Goal: Task Accomplishment & Management: Complete application form

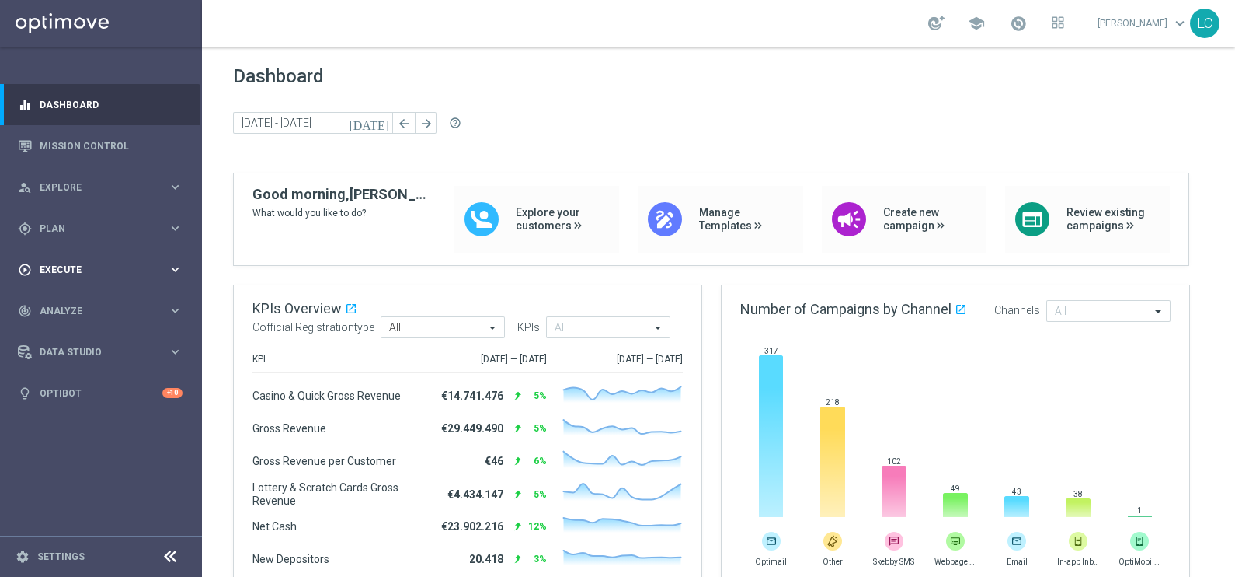
click at [72, 268] on span "Execute" at bounding box center [104, 269] width 128 height 9
click at [63, 300] on link "Campaign Builder" at bounding box center [100, 301] width 121 height 12
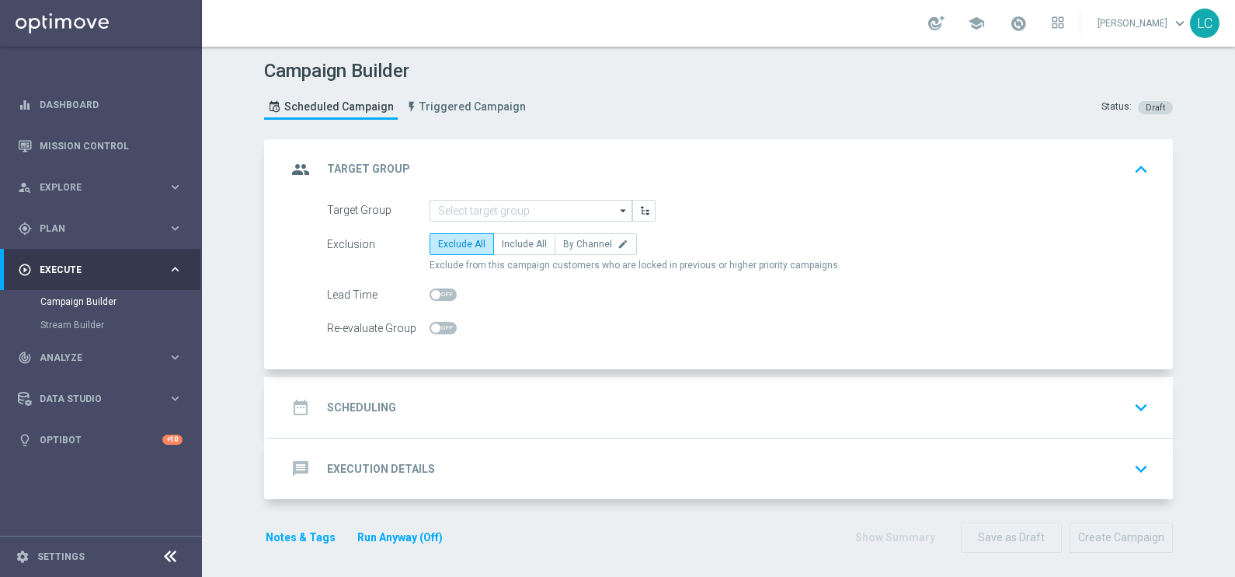
click at [448, 399] on div "date_range Scheduling keyboard_arrow_down" at bounding box center [721, 407] width 868 height 30
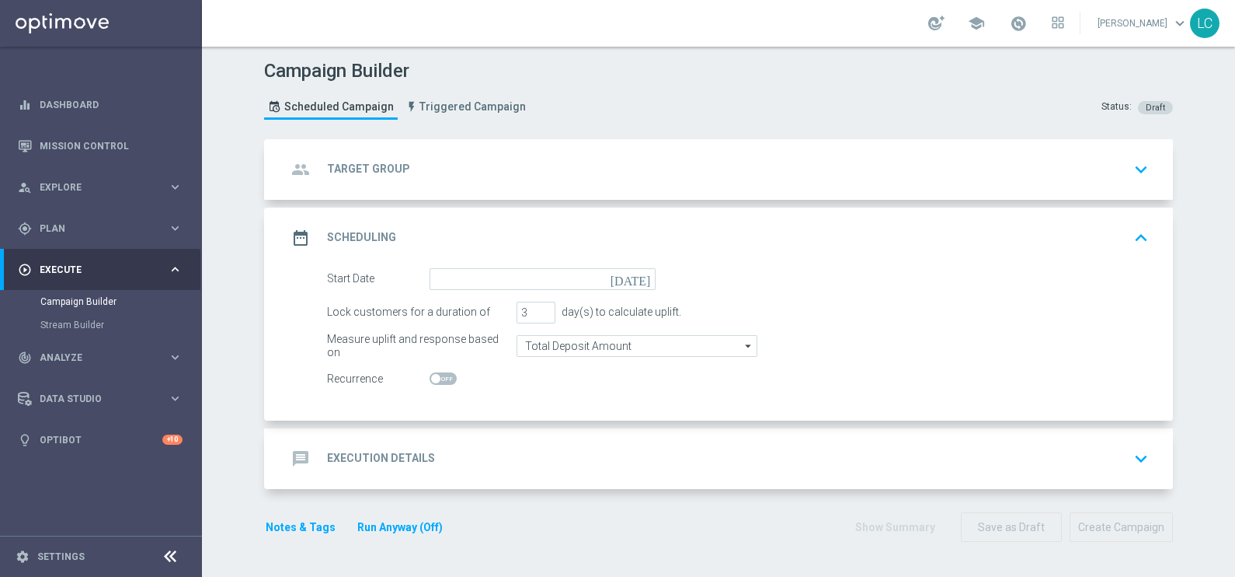
click at [431, 374] on span at bounding box center [435, 378] width 9 height 9
click at [431, 374] on input "checkbox" at bounding box center [443, 378] width 27 height 12
checkbox input "true"
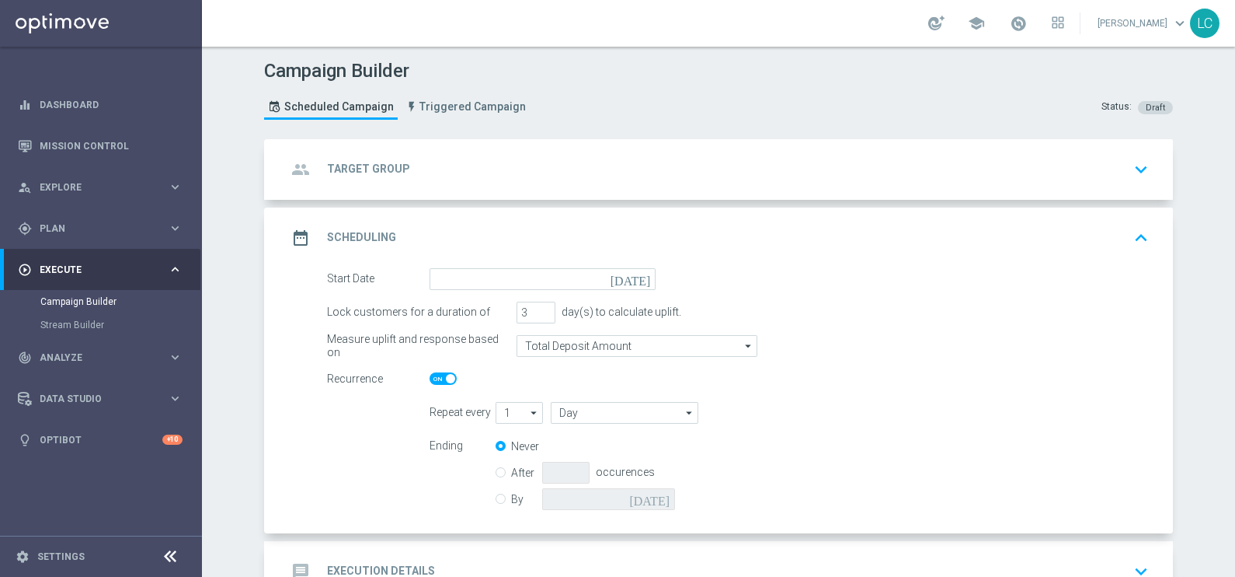
click at [527, 413] on icon "arrow_drop_down" at bounding box center [535, 412] width 16 height 20
click at [584, 419] on input "Day" at bounding box center [625, 413] width 148 height 22
type input "1"
click at [588, 449] on div "Week" at bounding box center [633, 459] width 141 height 23
type input "Week"
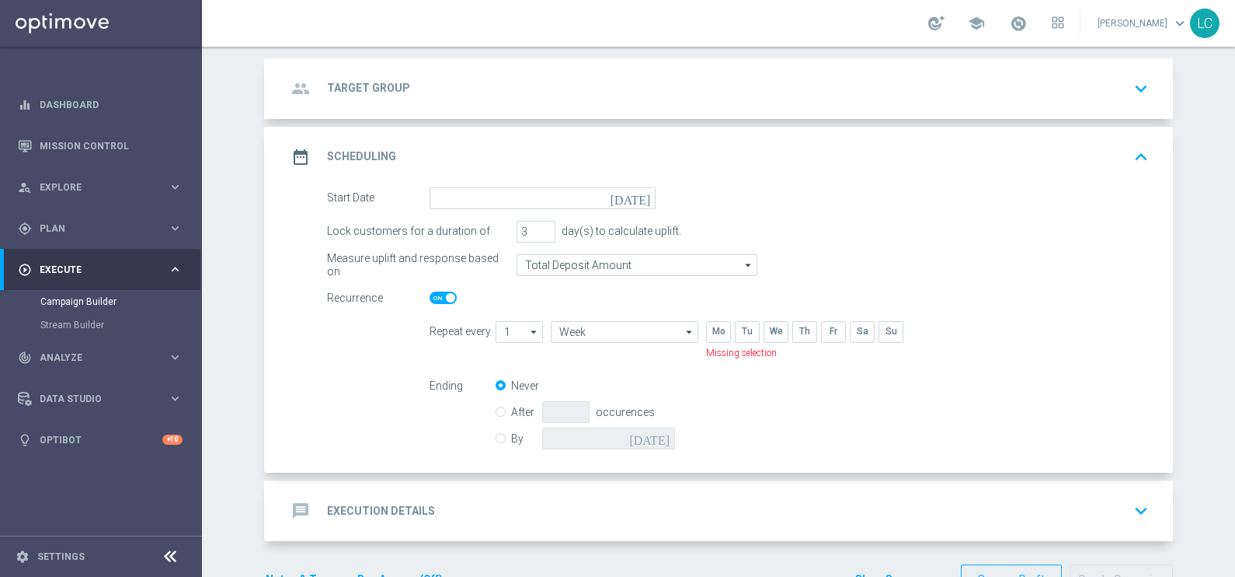
scroll to position [81, 0]
click at [822, 332] on input "checkbox" at bounding box center [832, 331] width 23 height 21
checkbox input "true"
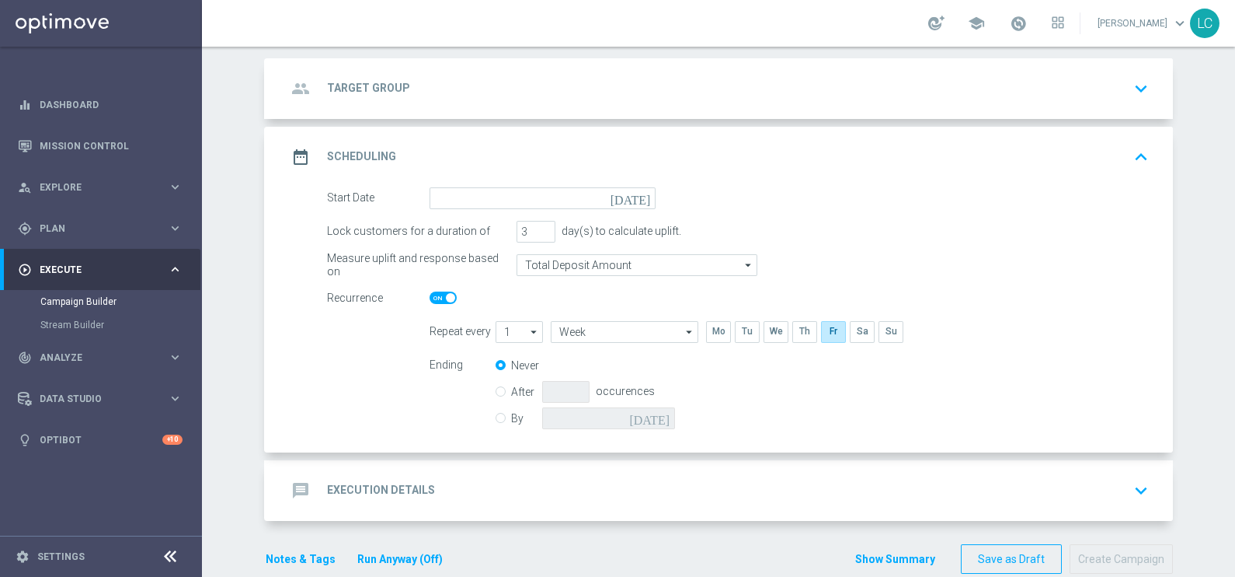
click at [496, 415] on input "By" at bounding box center [501, 415] width 10 height 10
radio input "true"
radio input "false"
click at [653, 423] on input at bounding box center [608, 418] width 133 height 22
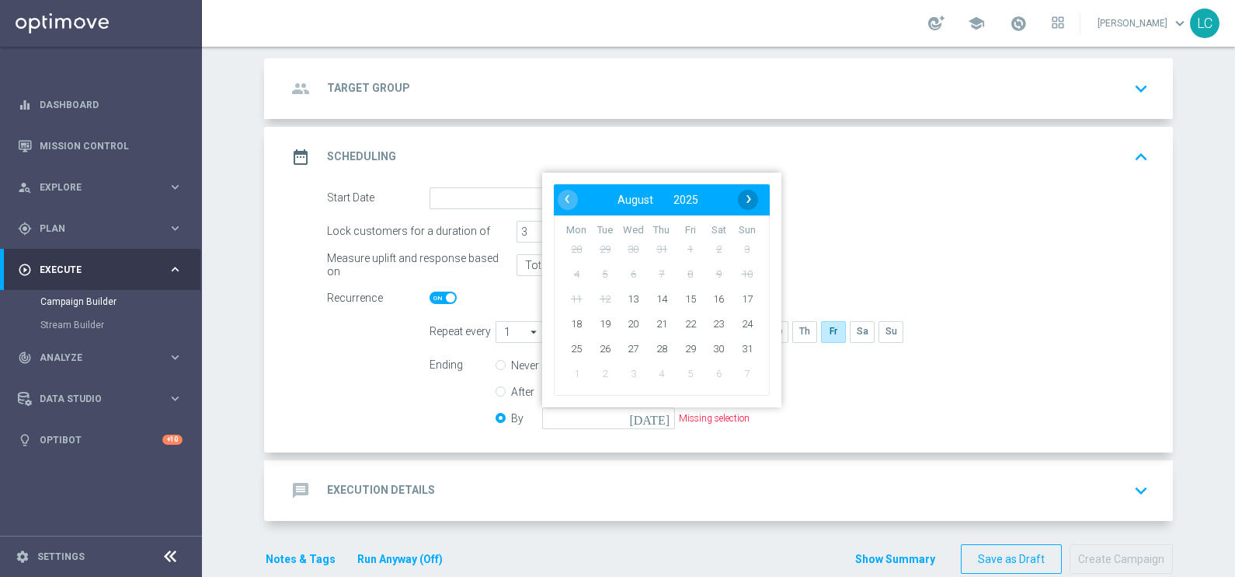
click at [748, 194] on span "›" at bounding box center [749, 199] width 20 height 20
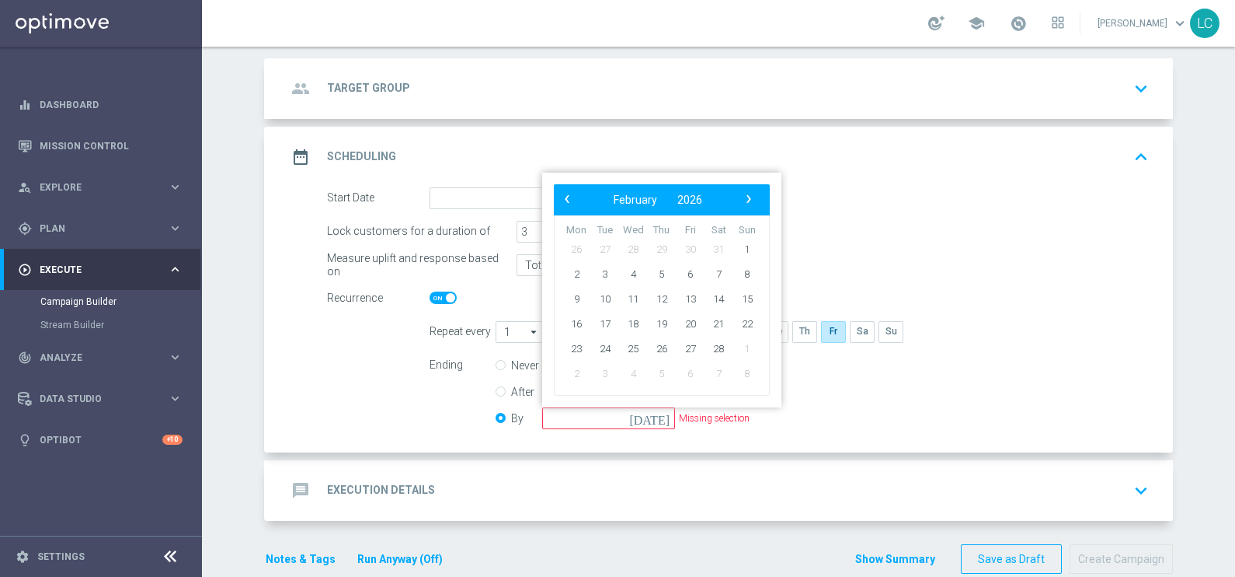
click at [748, 194] on span "›" at bounding box center [749, 199] width 20 height 20
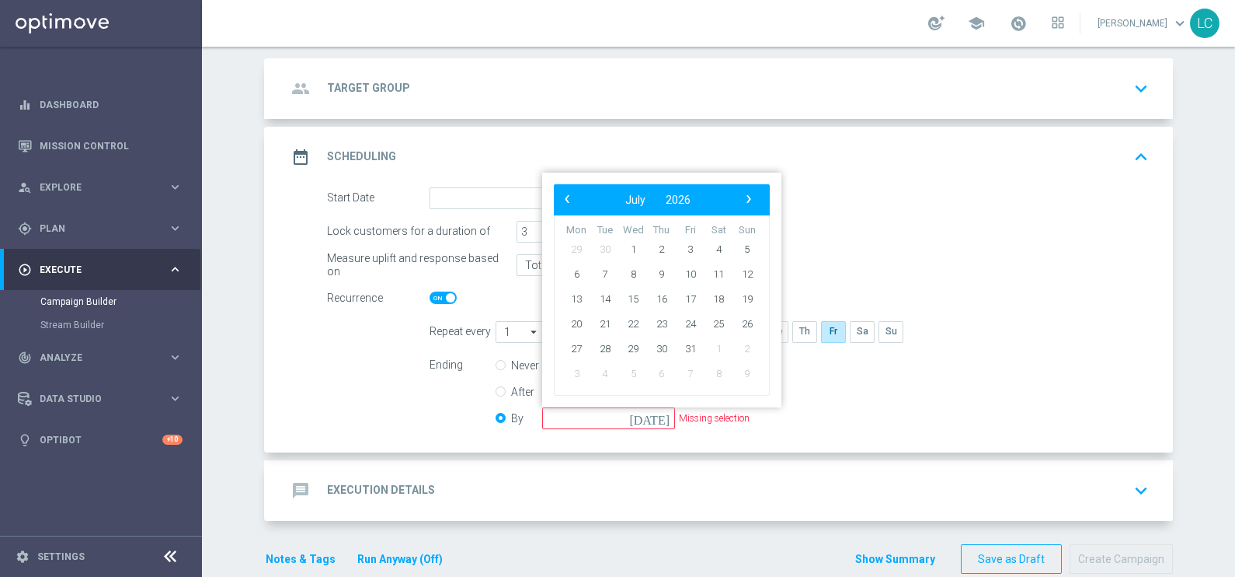
click at [748, 194] on span "›" at bounding box center [749, 199] width 20 height 20
click at [557, 192] on span "‹" at bounding box center [567, 199] width 20 height 20
click at [744, 342] on span "31" at bounding box center [747, 348] width 25 height 25
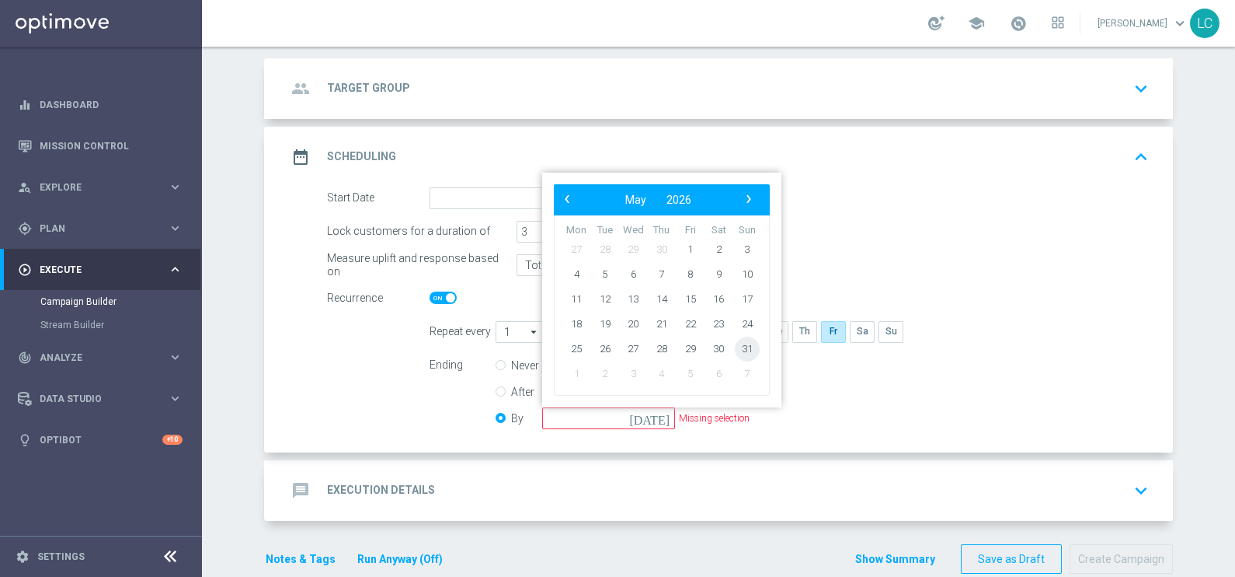
type input "[DATE]"
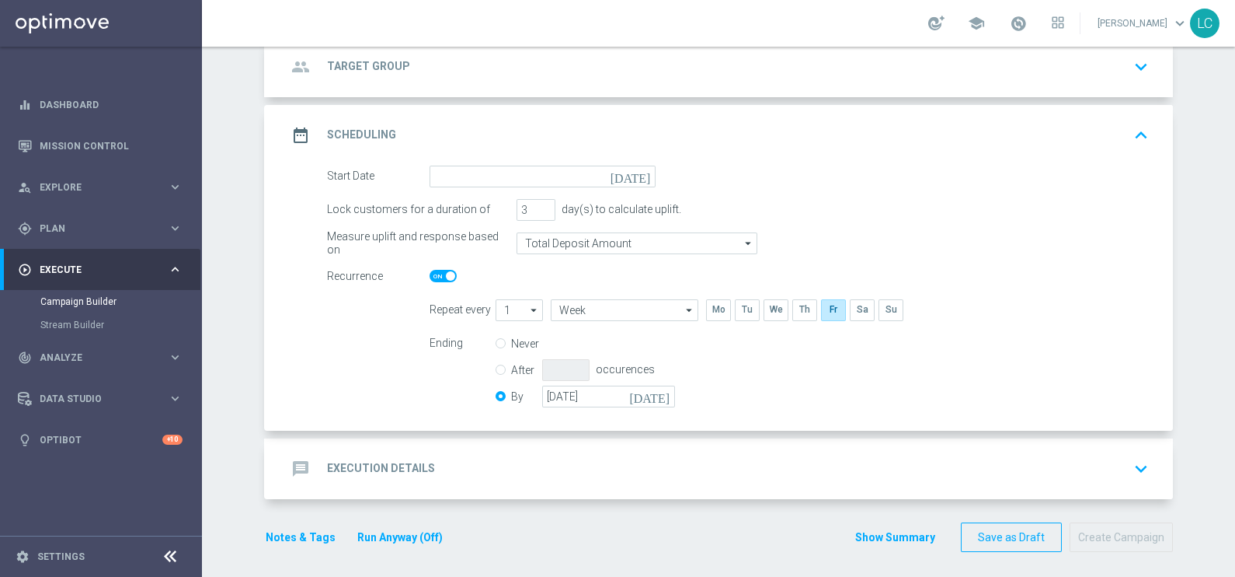
scroll to position [106, 0]
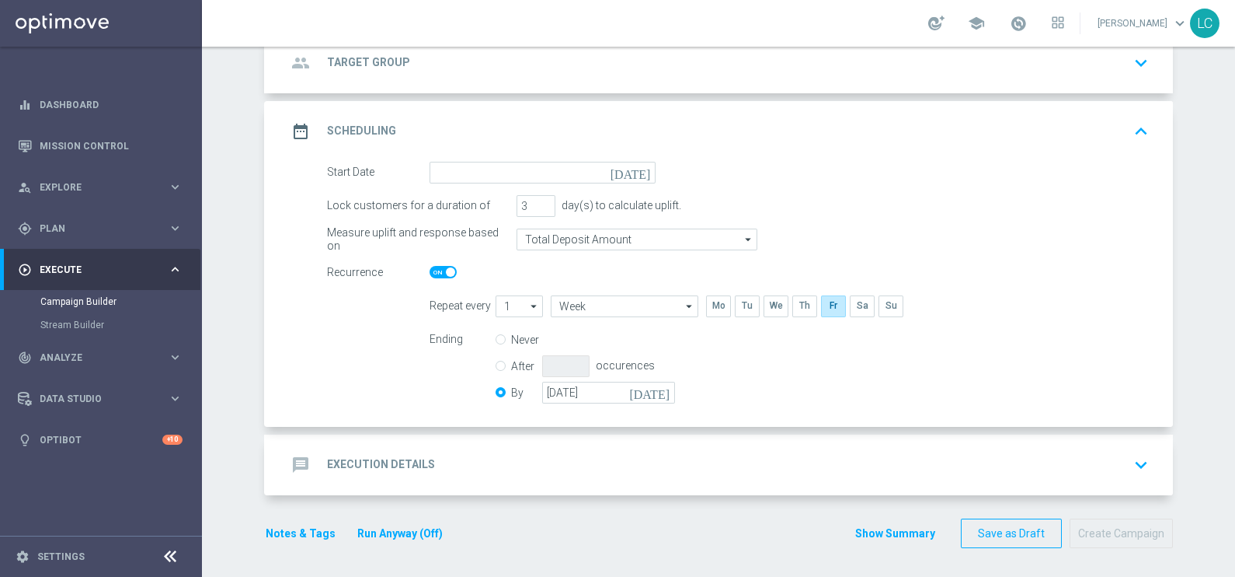
click at [698, 455] on div "message Execution Details keyboard_arrow_down" at bounding box center [721, 465] width 868 height 30
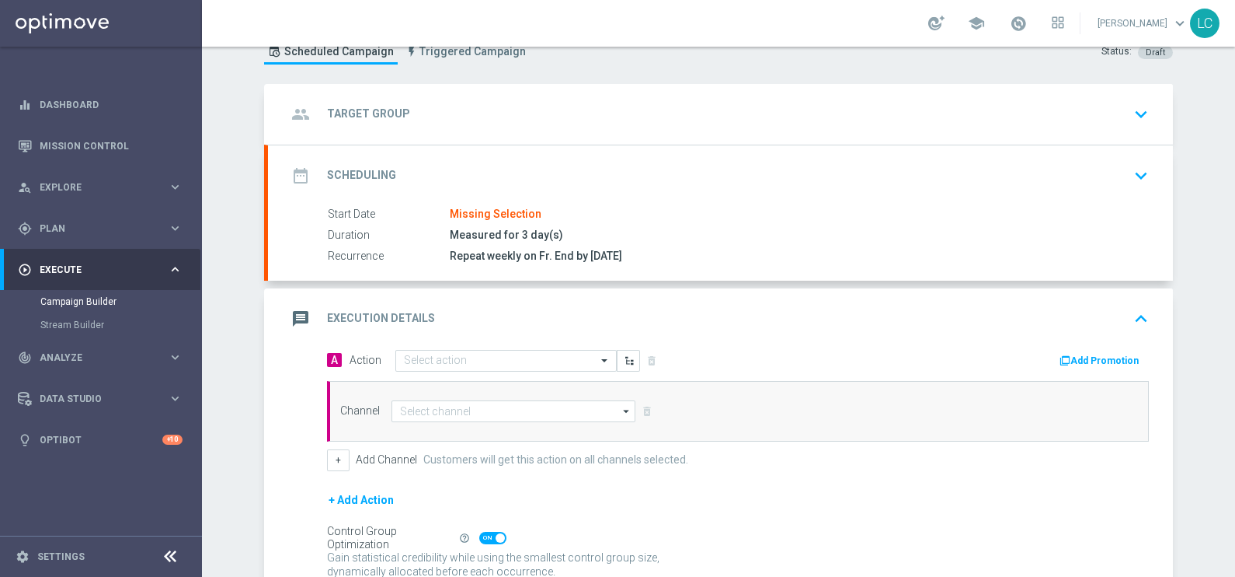
scroll to position [0, 0]
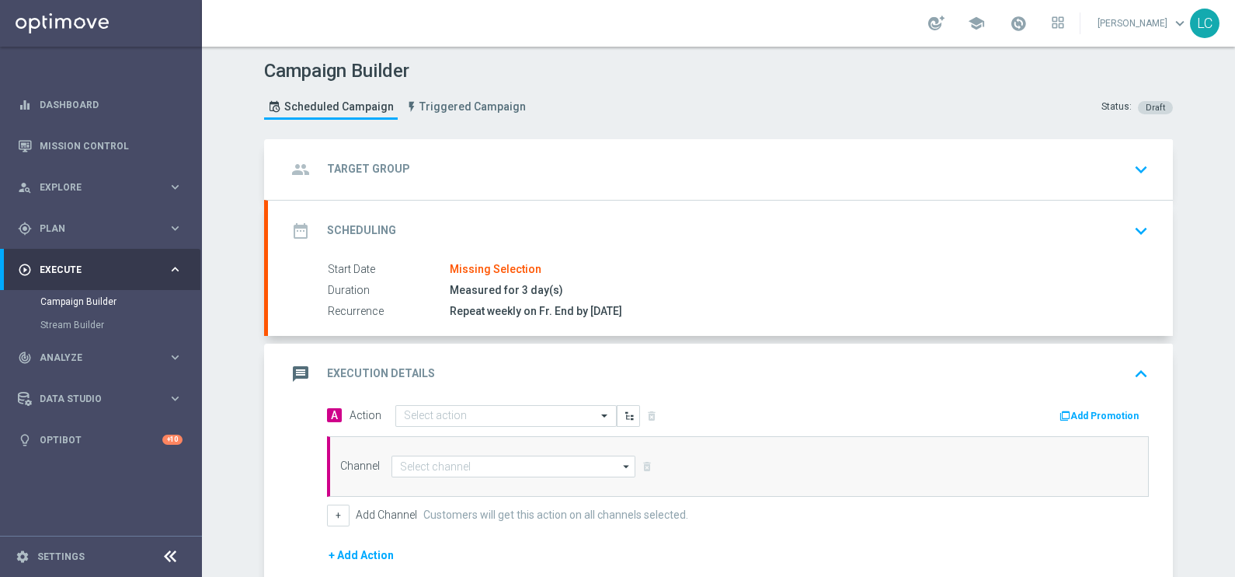
click at [595, 168] on div "group Target Group keyboard_arrow_down" at bounding box center [721, 170] width 868 height 30
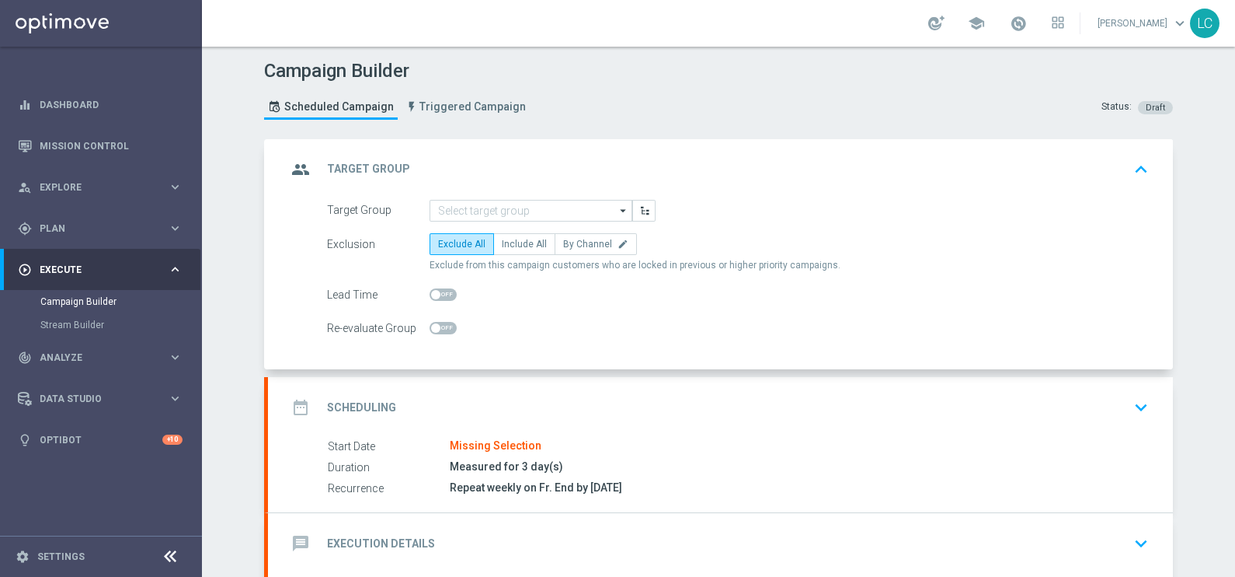
click at [444, 291] on span at bounding box center [443, 294] width 27 height 12
click at [444, 291] on input "checkbox" at bounding box center [443, 294] width 27 height 12
checkbox input "true"
click at [598, 288] on input "2" at bounding box center [603, 295] width 39 height 22
click at [598, 288] on input "3" at bounding box center [603, 295] width 39 height 22
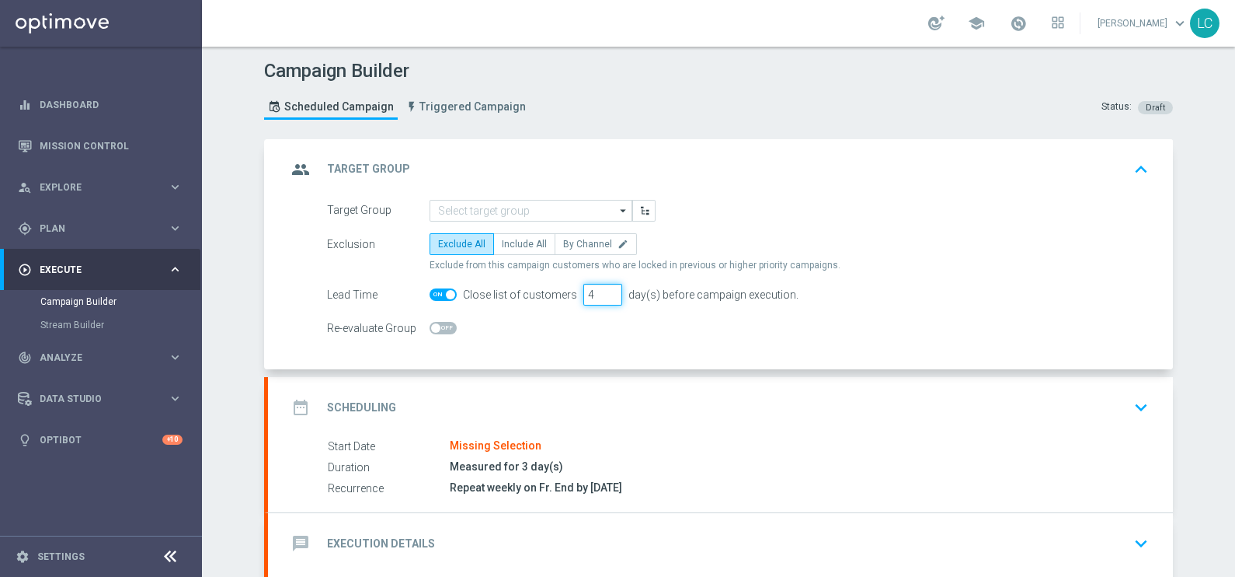
type input "4"
click at [598, 288] on input "4" at bounding box center [603, 295] width 39 height 22
click at [1134, 166] on icon "keyboard_arrow_up" at bounding box center [1141, 169] width 23 height 23
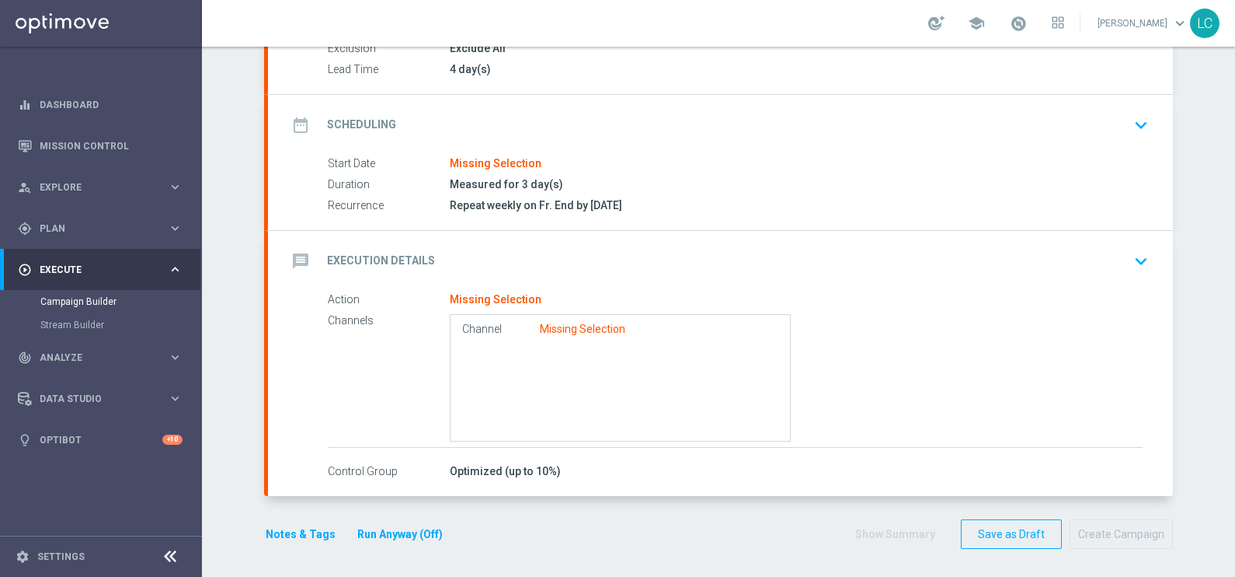
scroll to position [180, 0]
click at [573, 327] on div "Missing Selection" at bounding box center [582, 329] width 85 height 14
click at [1132, 249] on icon "keyboard_arrow_down" at bounding box center [1141, 260] width 23 height 23
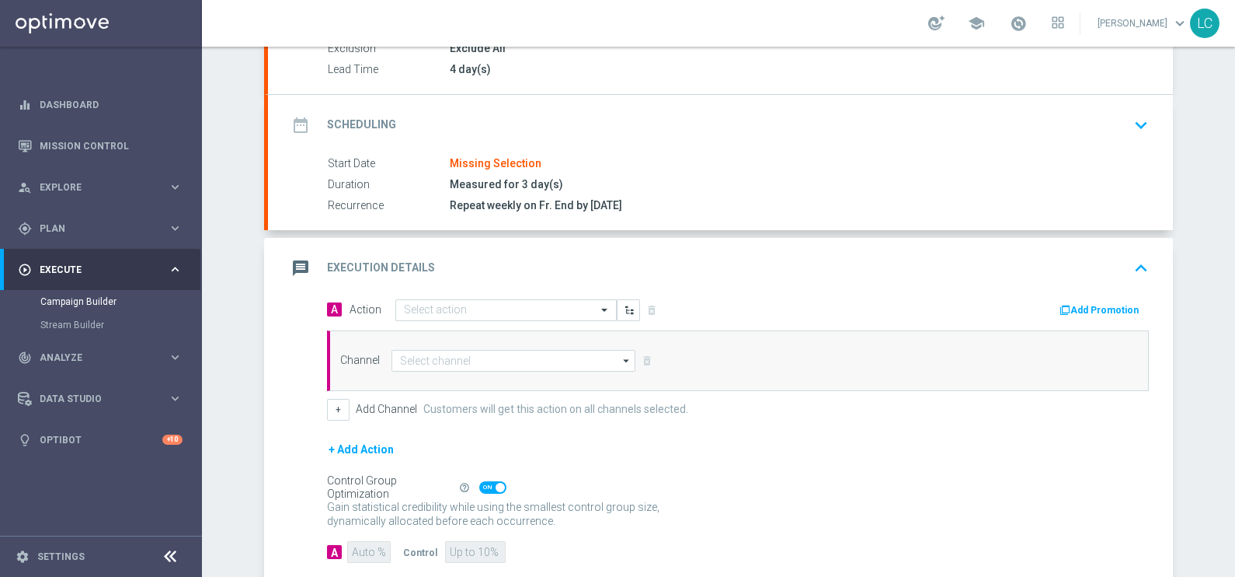
click at [1132, 247] on div "message Execution Details keyboard_arrow_up Action Missing Selection Channels C…" at bounding box center [720, 410] width 905 height 344
click at [420, 361] on input at bounding box center [514, 361] width 244 height 22
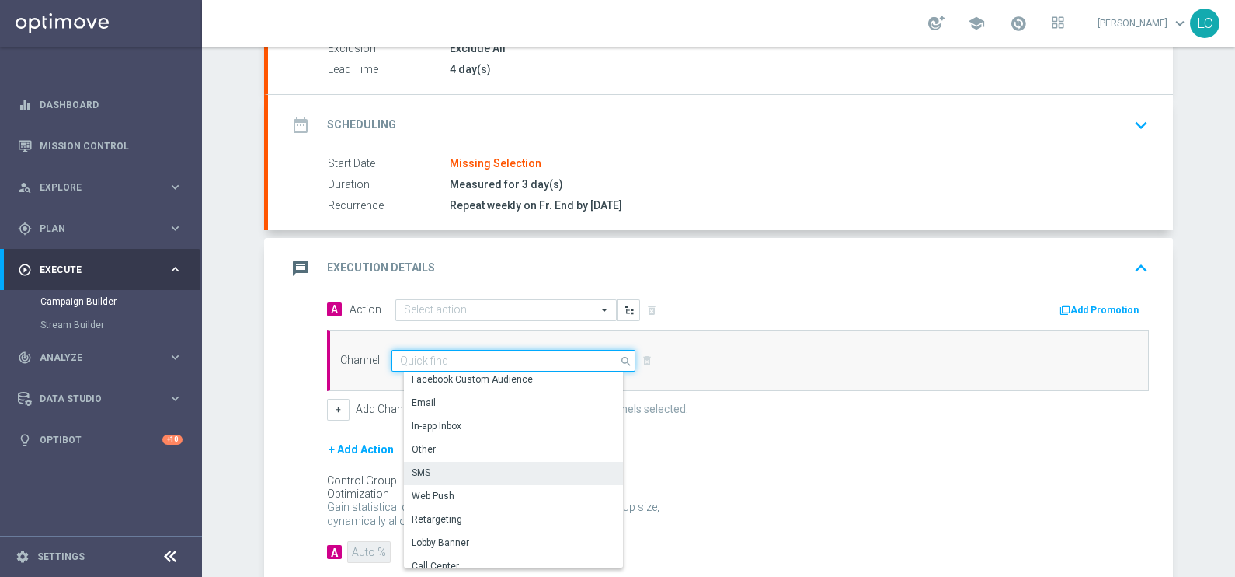
scroll to position [26, 0]
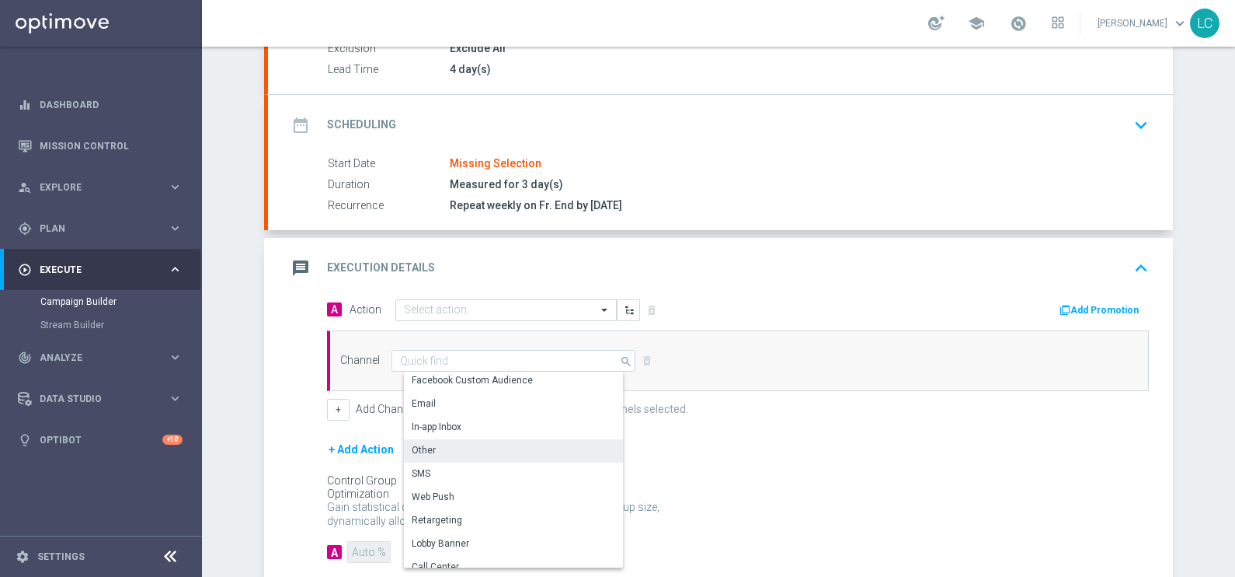
click at [451, 449] on div "Other" at bounding box center [520, 450] width 232 height 22
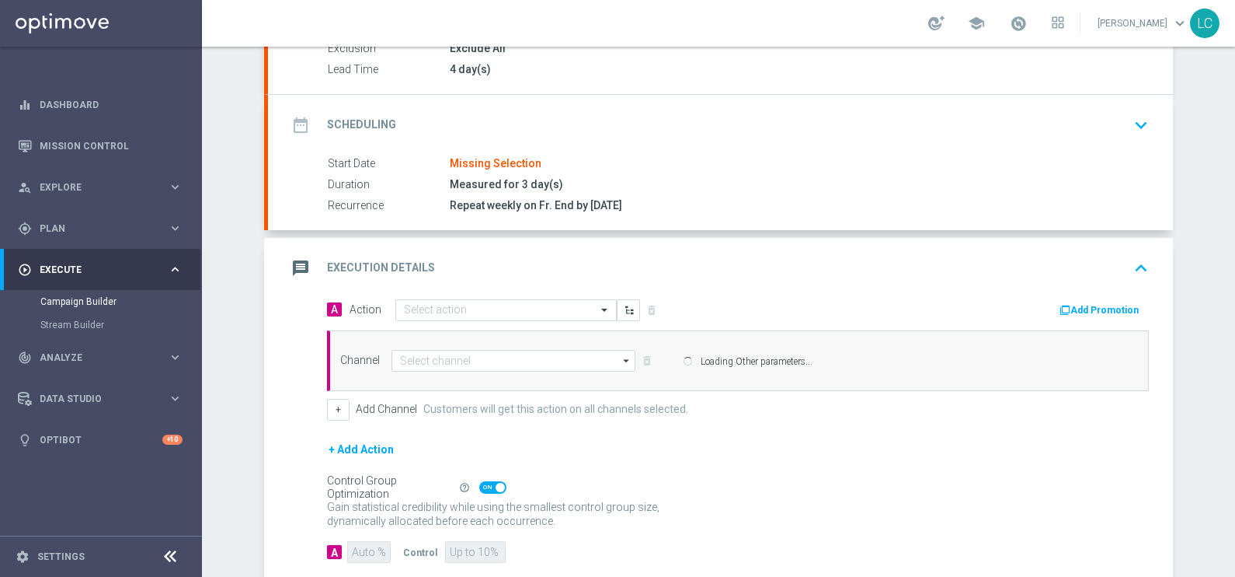
type input "Other"
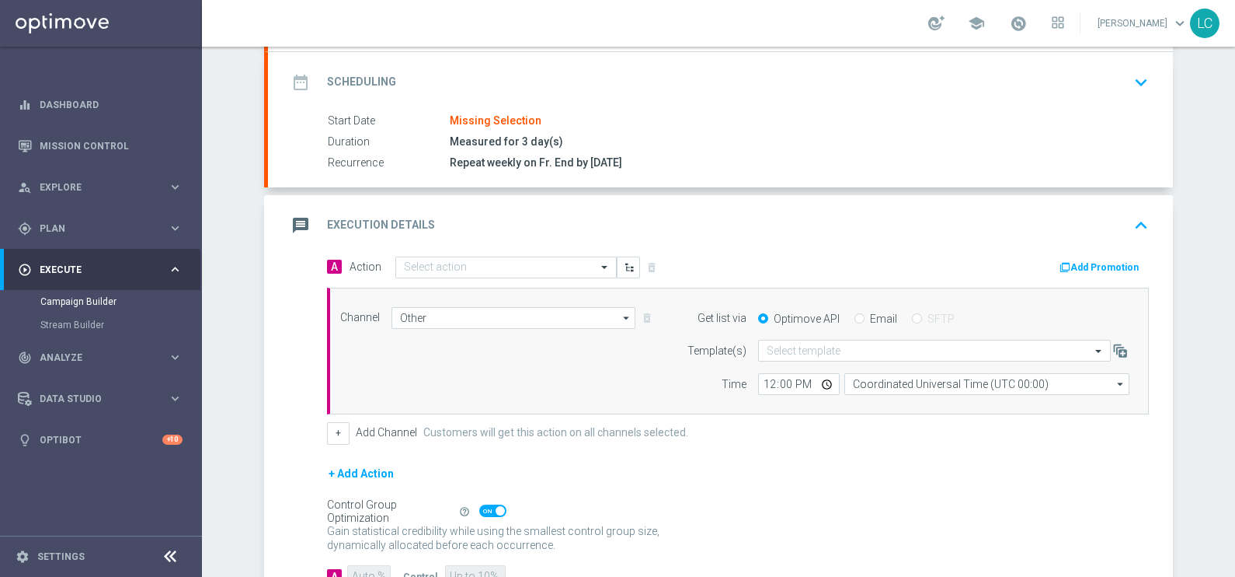
scroll to position [229, 0]
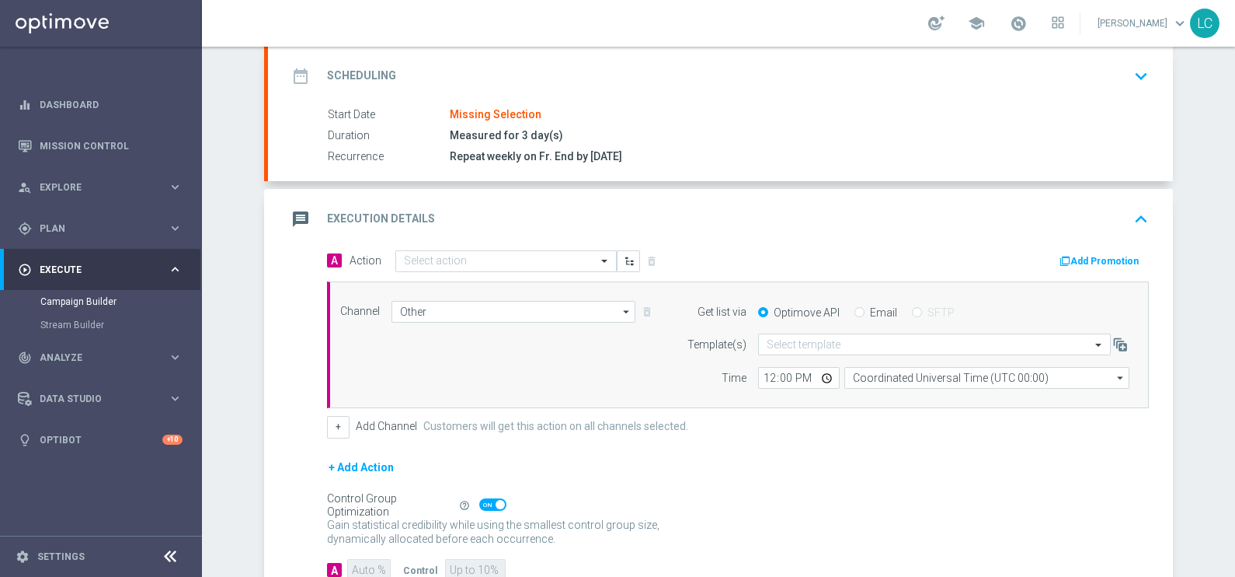
click at [855, 310] on input "Email" at bounding box center [860, 313] width 10 height 10
radio input "true"
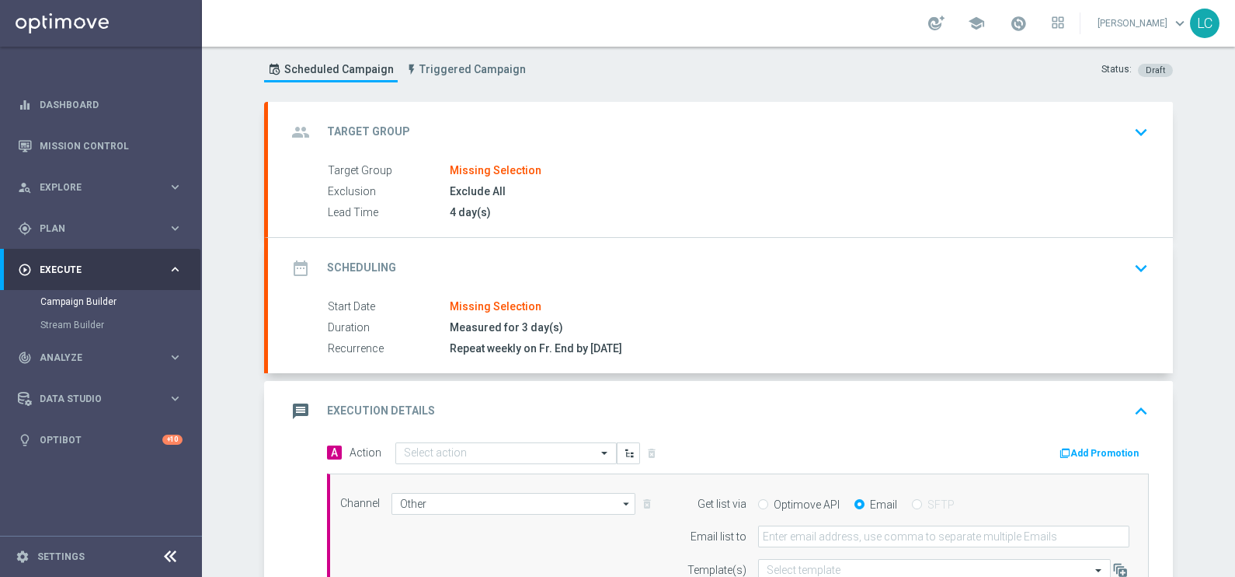
scroll to position [0, 0]
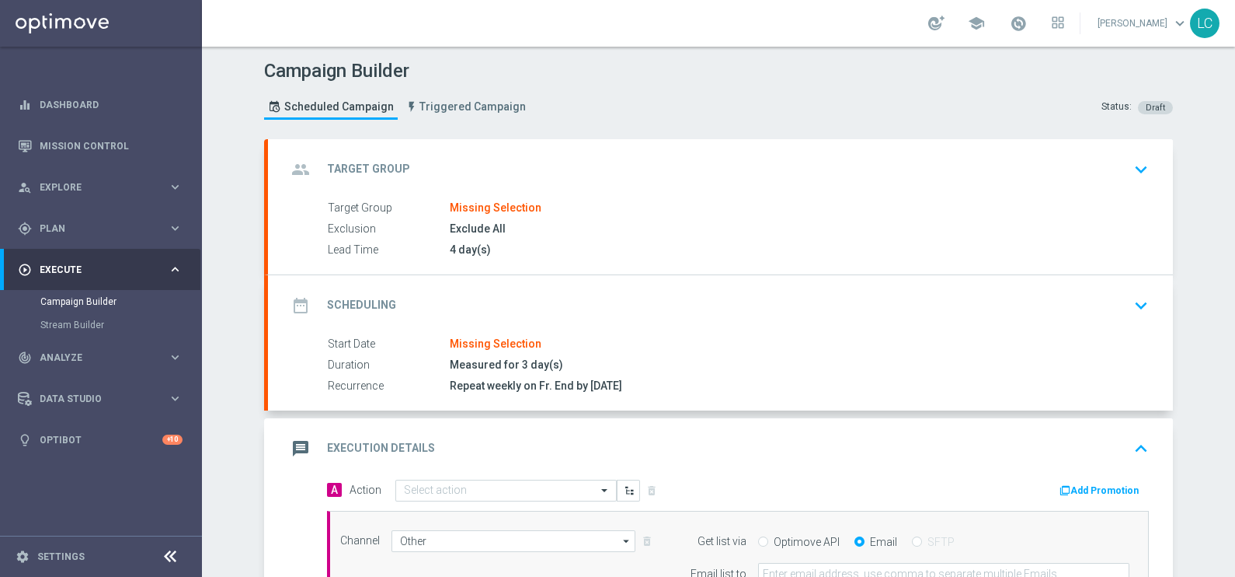
click at [559, 174] on div "group Target Group keyboard_arrow_down" at bounding box center [721, 170] width 868 height 30
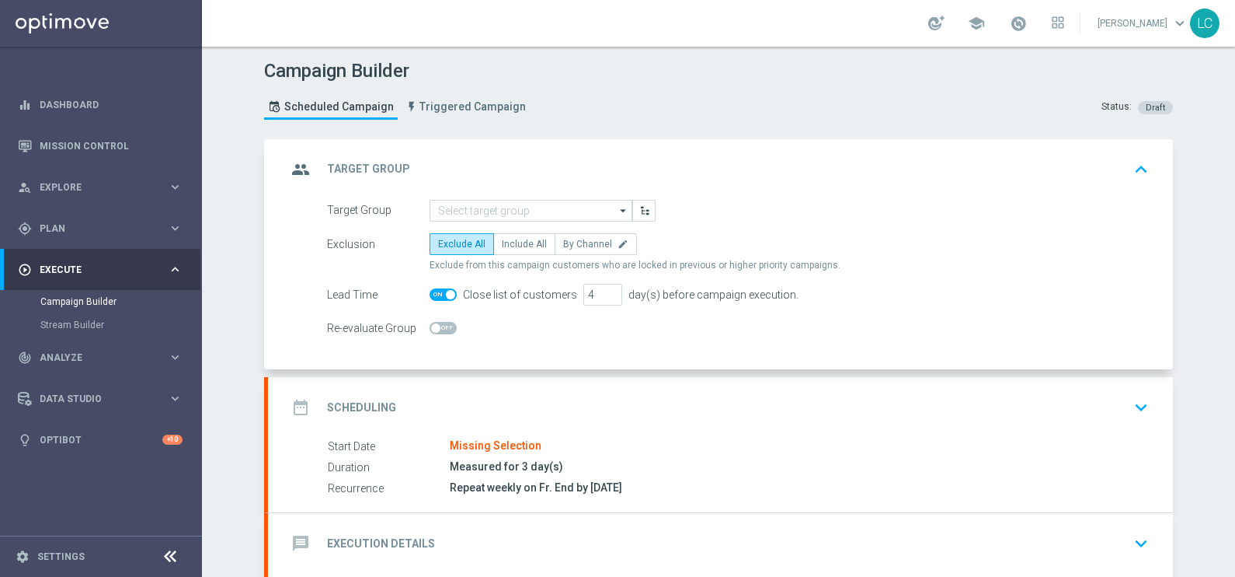
click at [536, 426] on div "date_range Scheduling keyboard_arrow_down" at bounding box center [720, 407] width 905 height 61
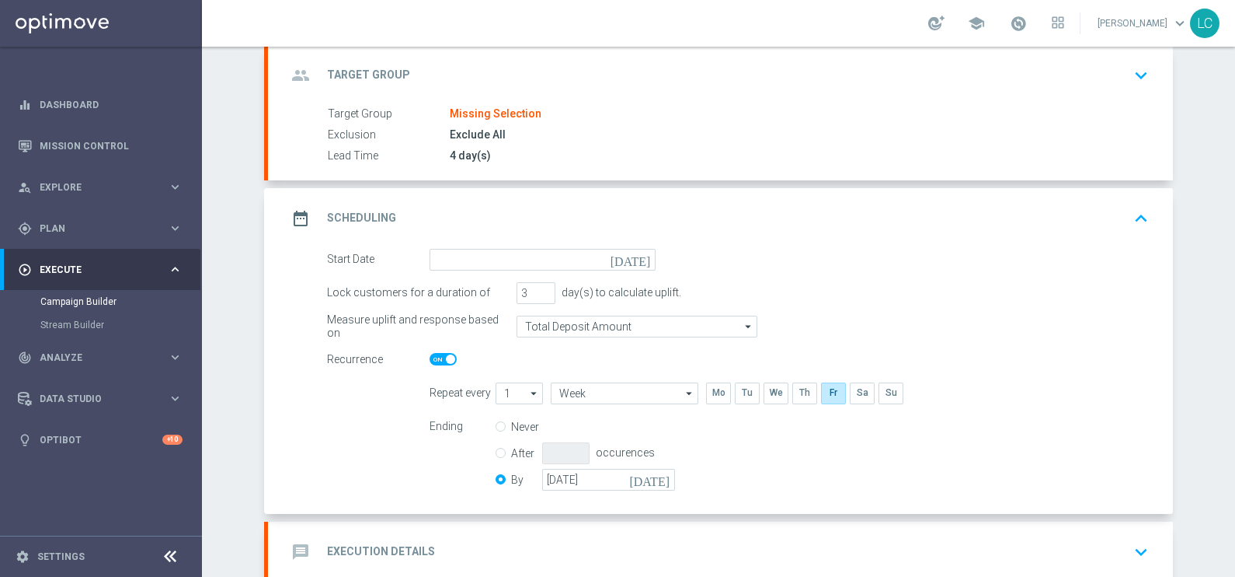
scroll to position [74, 0]
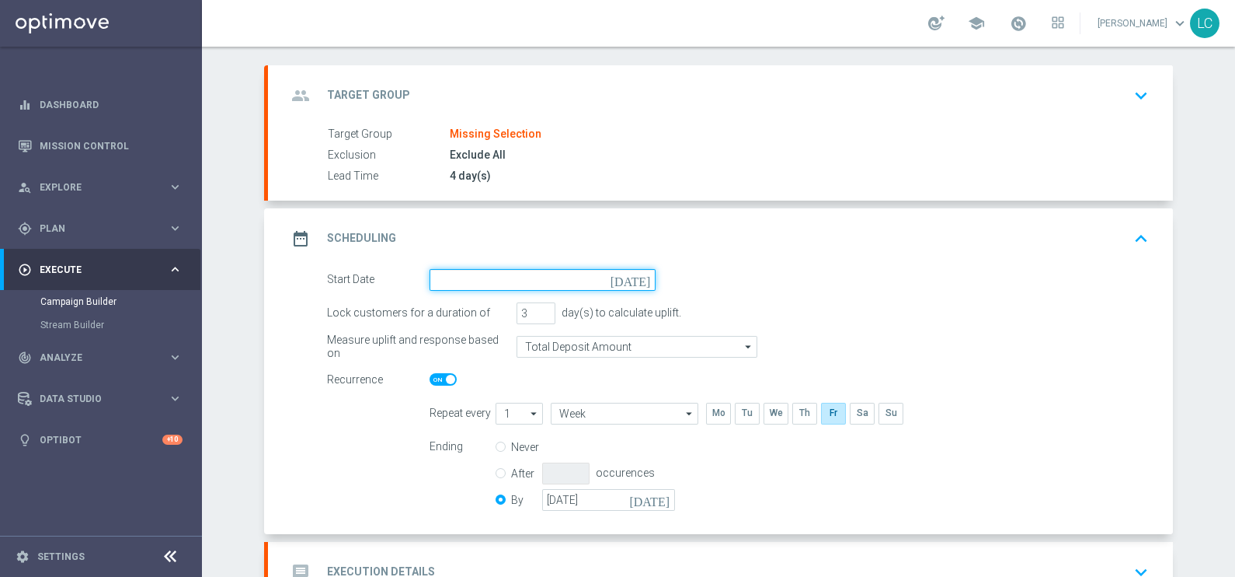
click at [568, 279] on input at bounding box center [543, 280] width 226 height 22
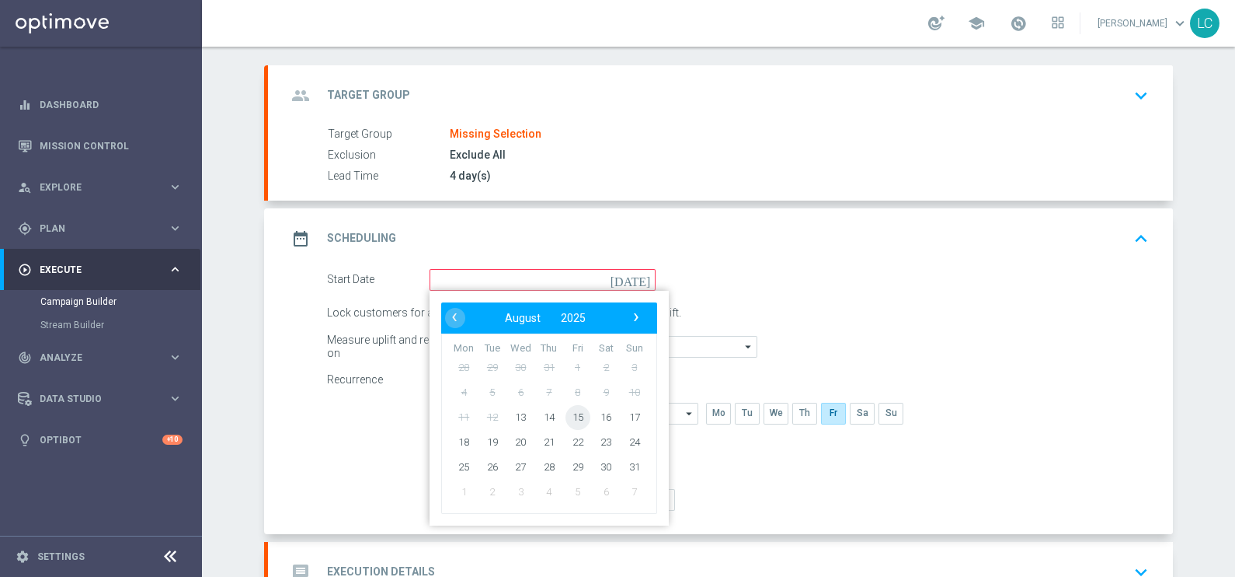
click at [566, 417] on span "15" at bounding box center [578, 416] width 25 height 25
type input "[DATE]"
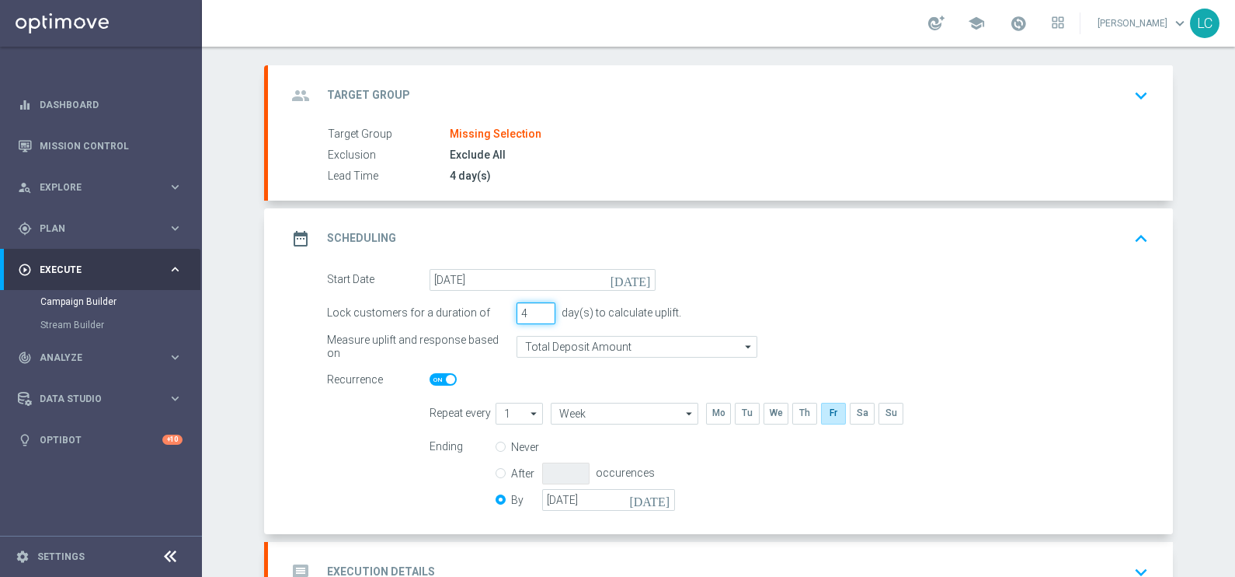
type input "4"
click at [536, 308] on input "4" at bounding box center [536, 313] width 39 height 22
click at [644, 91] on div "group Target Group keyboard_arrow_down" at bounding box center [721, 96] width 868 height 30
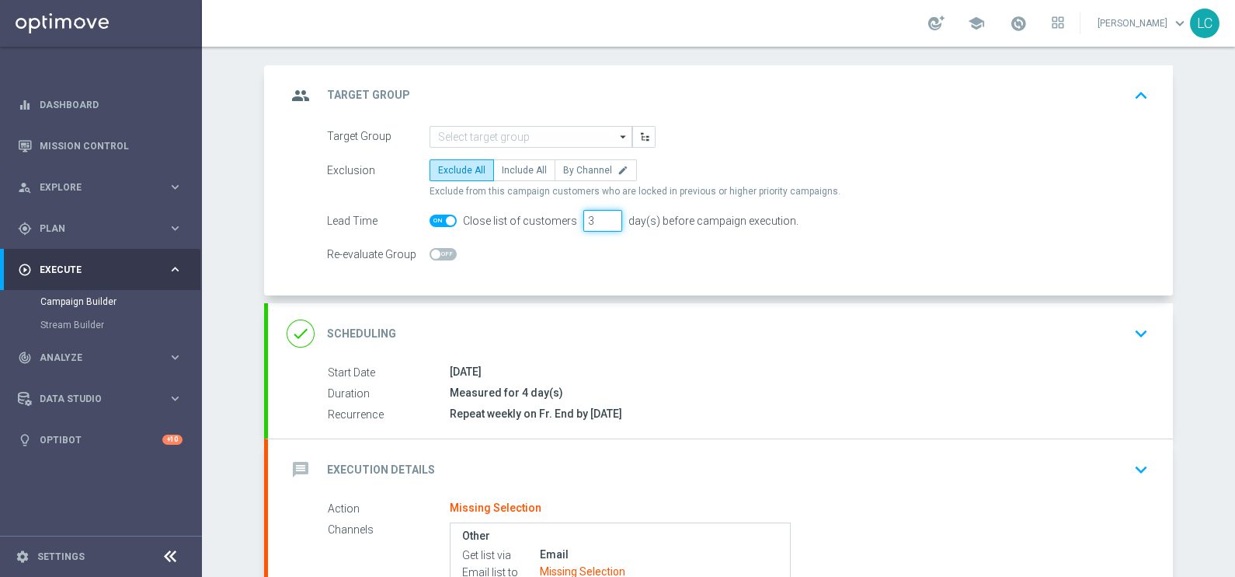
click at [599, 223] on input "3" at bounding box center [603, 221] width 39 height 22
click at [599, 223] on input "2" at bounding box center [603, 221] width 39 height 22
type input "1"
click at [599, 223] on input "1" at bounding box center [603, 221] width 39 height 22
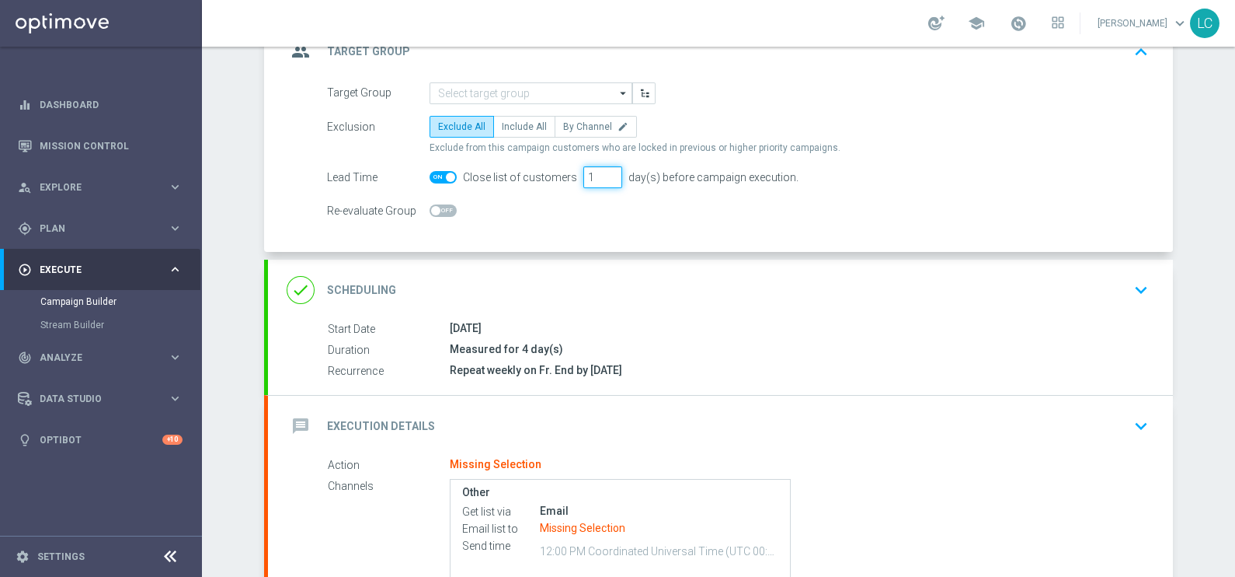
scroll to position [118, 0]
click at [1188, 140] on div "Campaign Builder Scheduled Campaign Triggered Campaign Status: Draft group Targ…" at bounding box center [718, 312] width 1033 height 530
click at [431, 175] on span at bounding box center [443, 176] width 27 height 12
click at [431, 175] on input "checkbox" at bounding box center [443, 176] width 27 height 12
checkbox input "false"
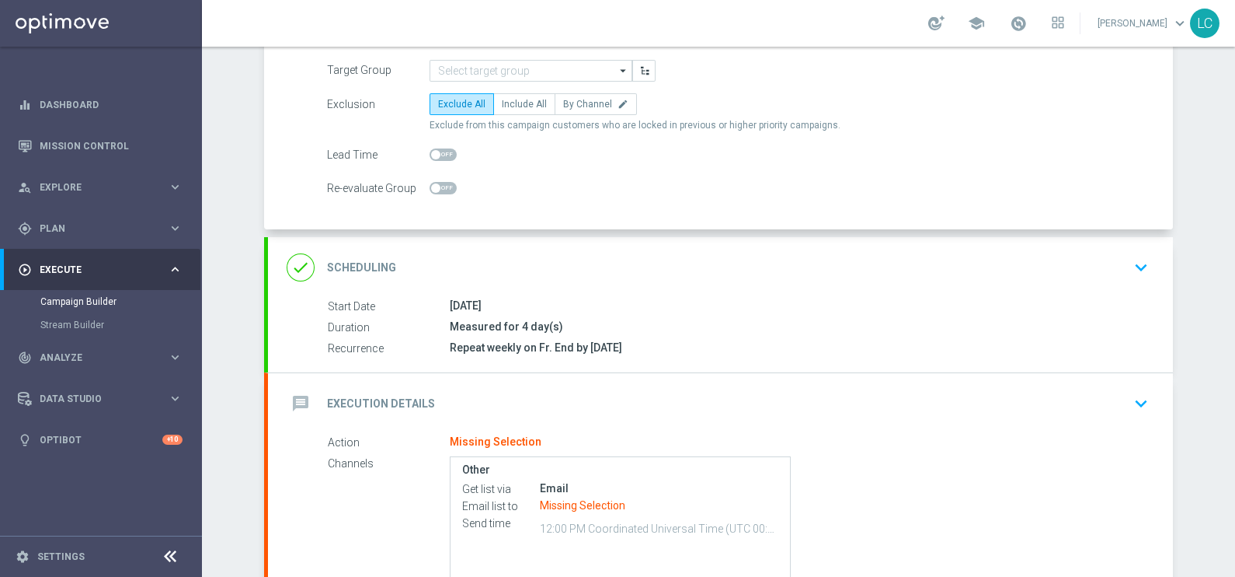
scroll to position [124, 0]
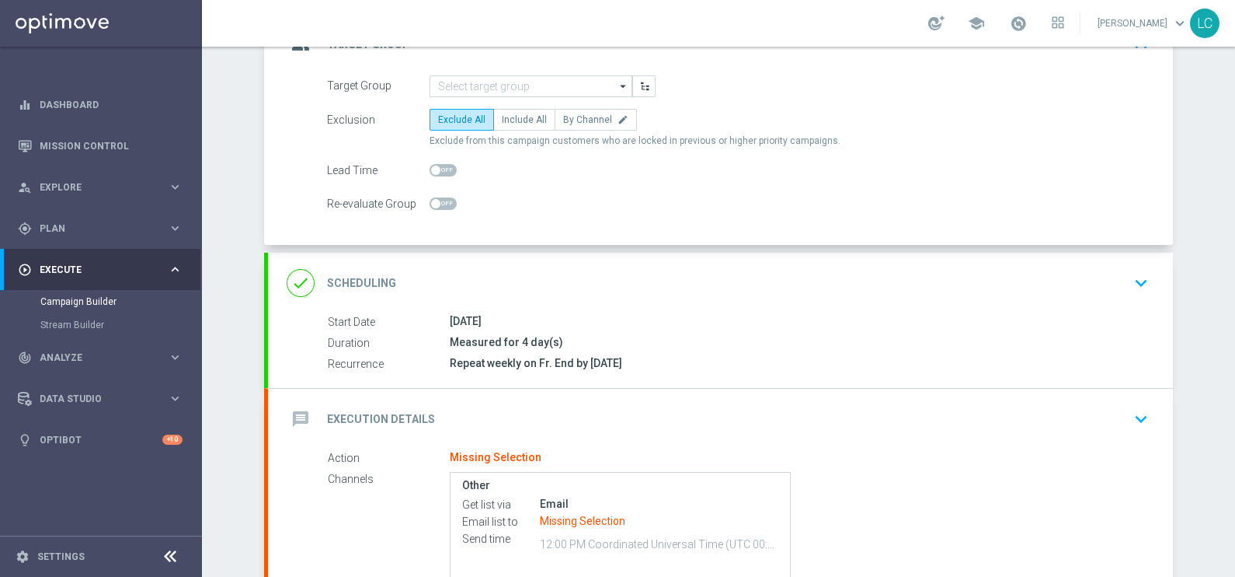
click at [580, 300] on div "done Scheduling keyboard_arrow_down" at bounding box center [720, 283] width 905 height 61
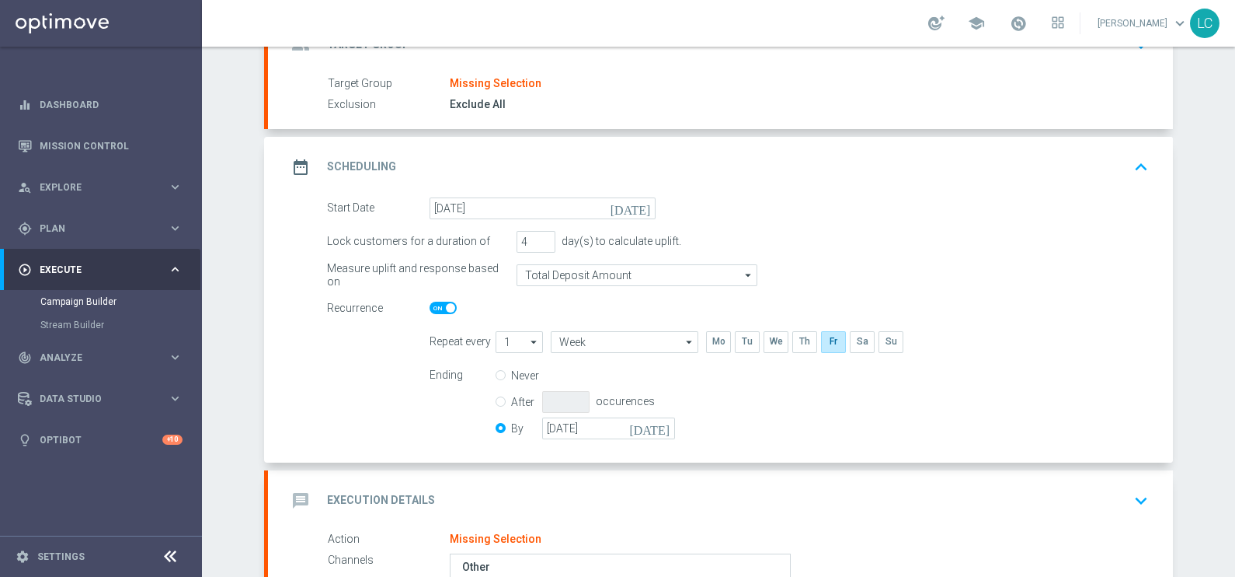
click at [932, 153] on div "date_range Scheduling keyboard_arrow_up" at bounding box center [721, 167] width 868 height 30
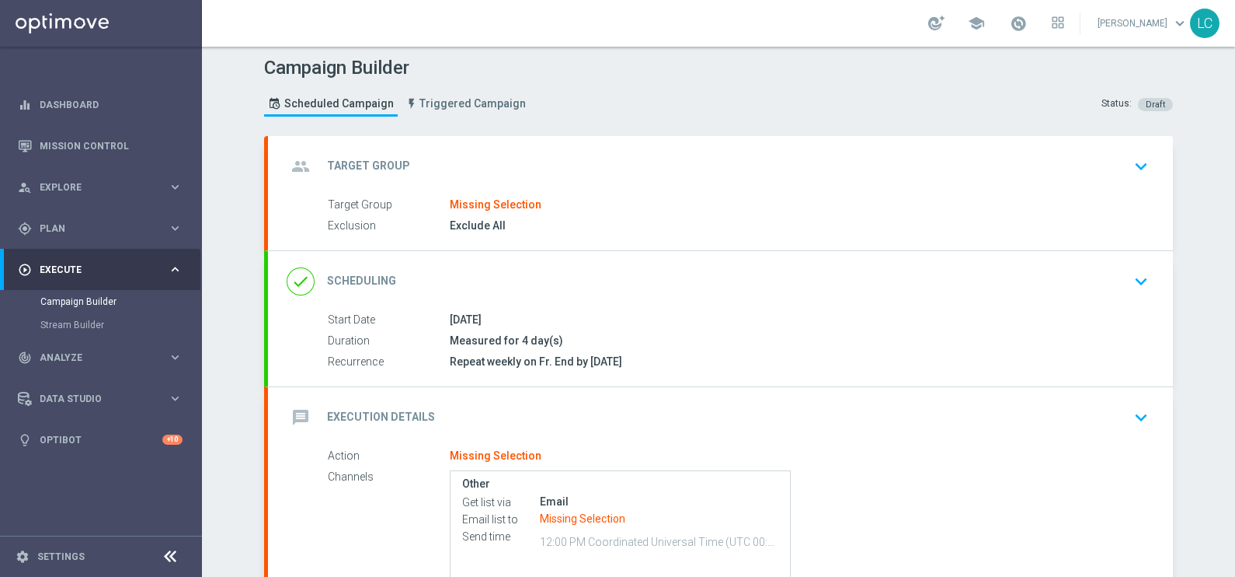
scroll to position [0, 0]
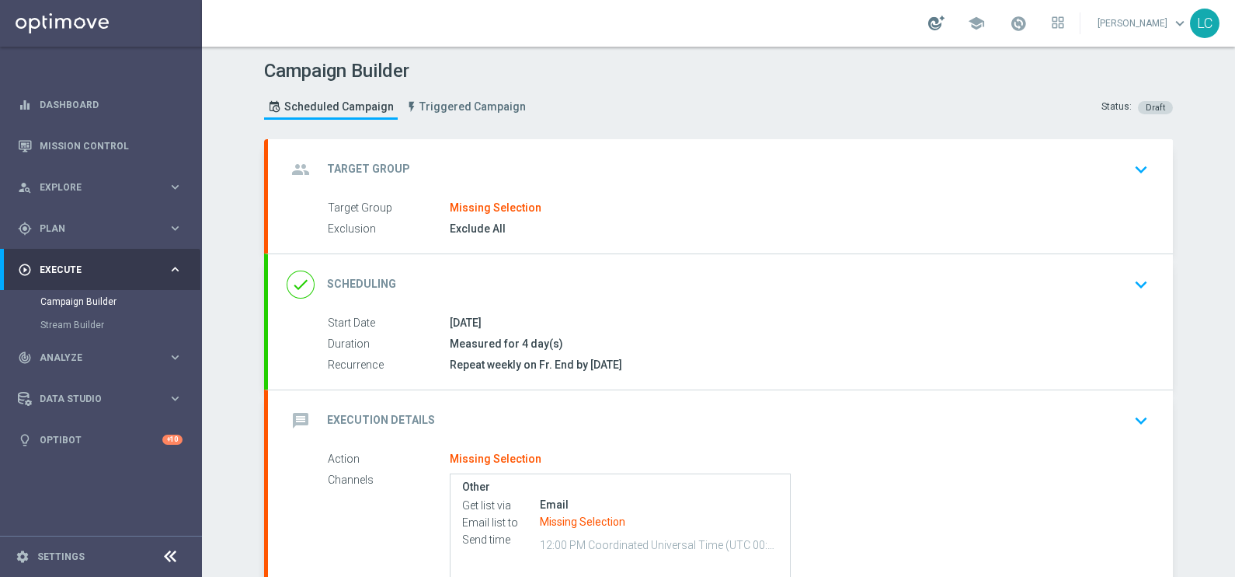
click at [928, 21] on div at bounding box center [936, 23] width 16 height 15
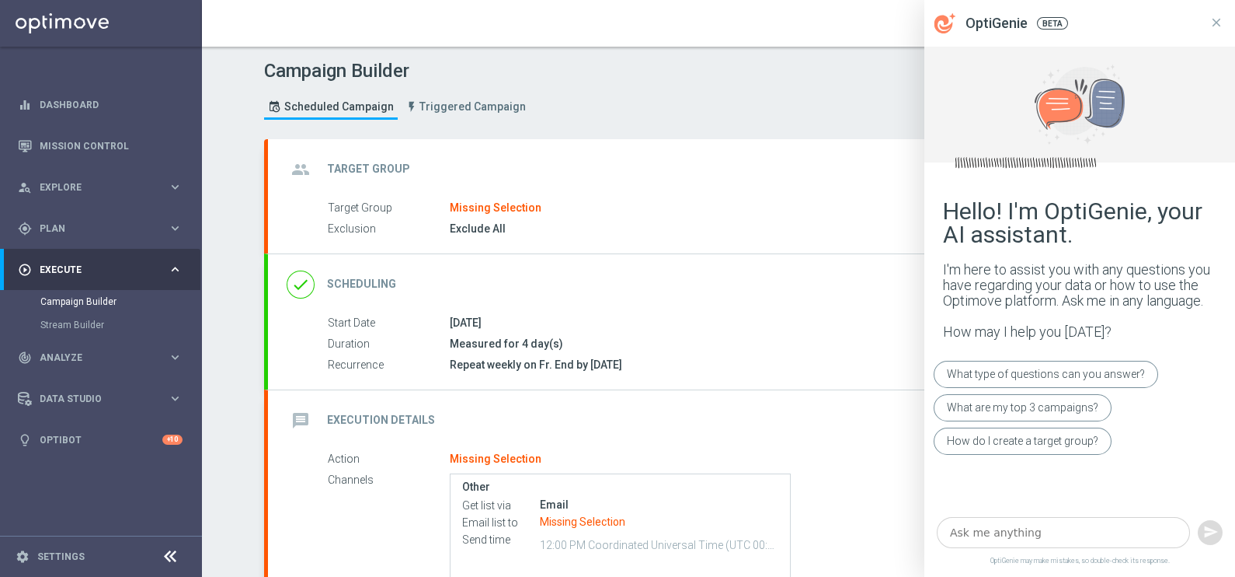
click at [1006, 535] on textarea at bounding box center [1063, 533] width 253 height 32
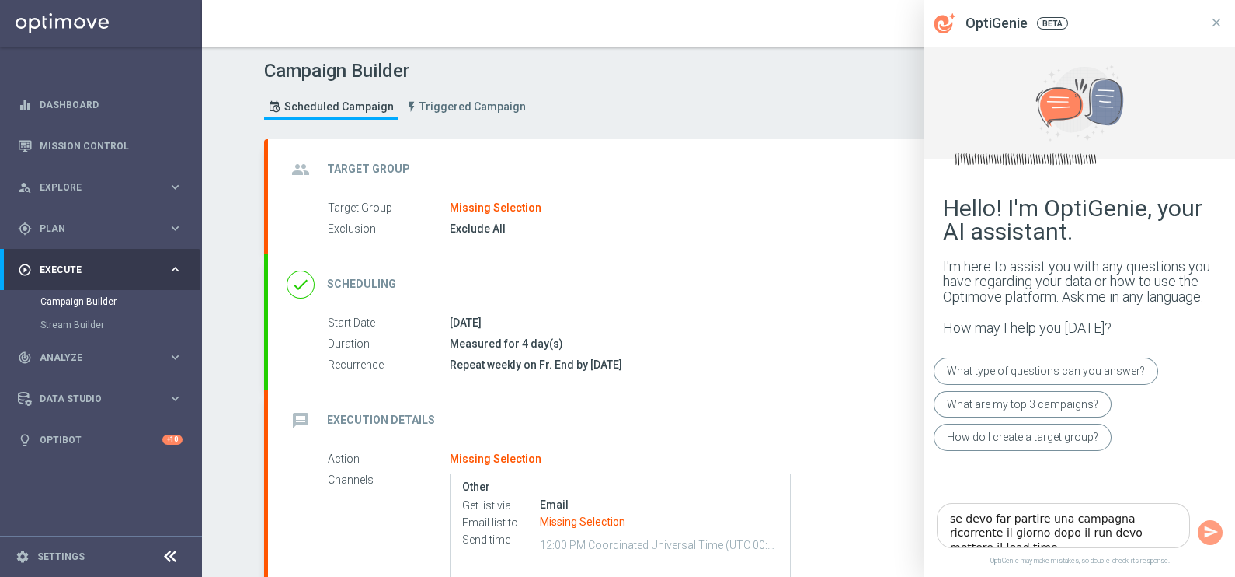
type textarea "se devo far partire una campagna ricorrente il giorno dopo il run devo mettere …"
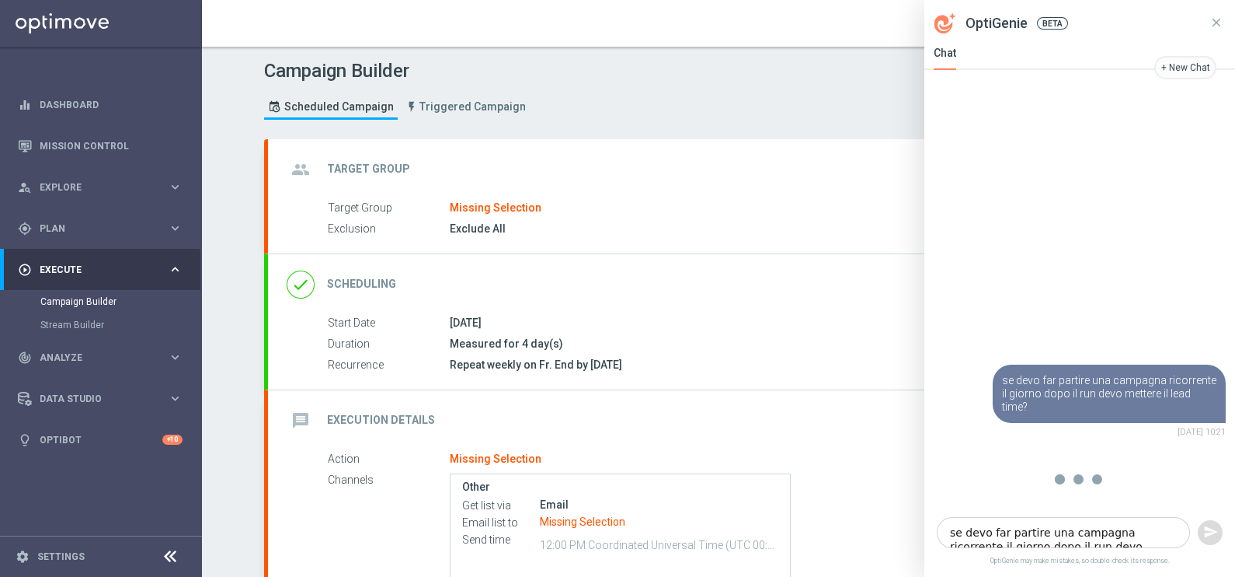
click at [161, 552] on icon at bounding box center [170, 556] width 19 height 19
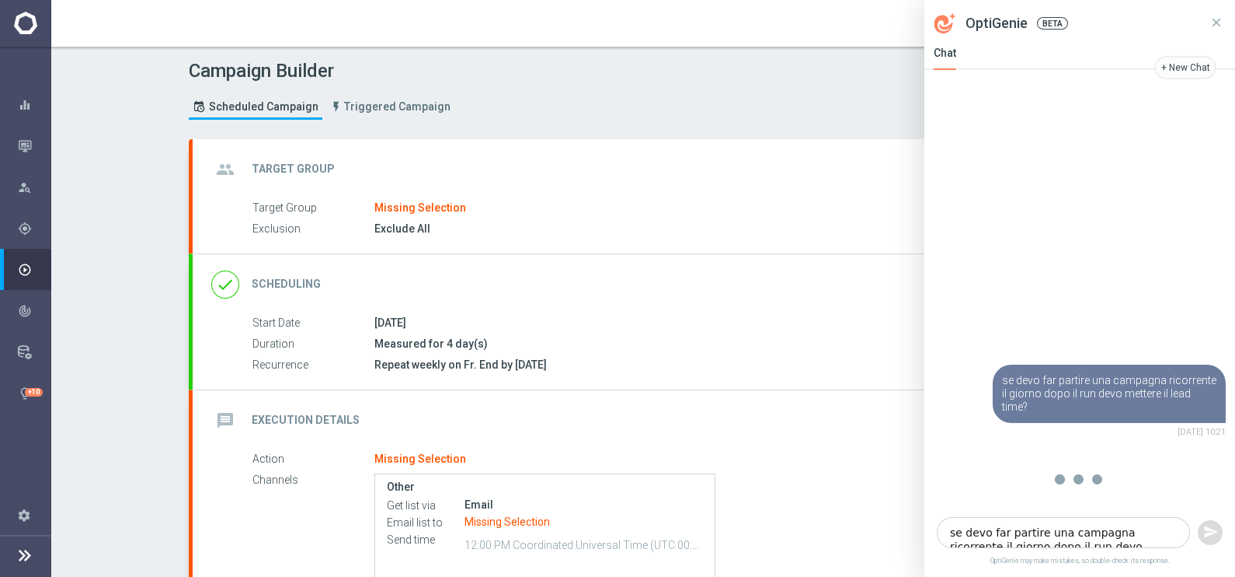
click at [27, 556] on icon at bounding box center [25, 554] width 19 height 19
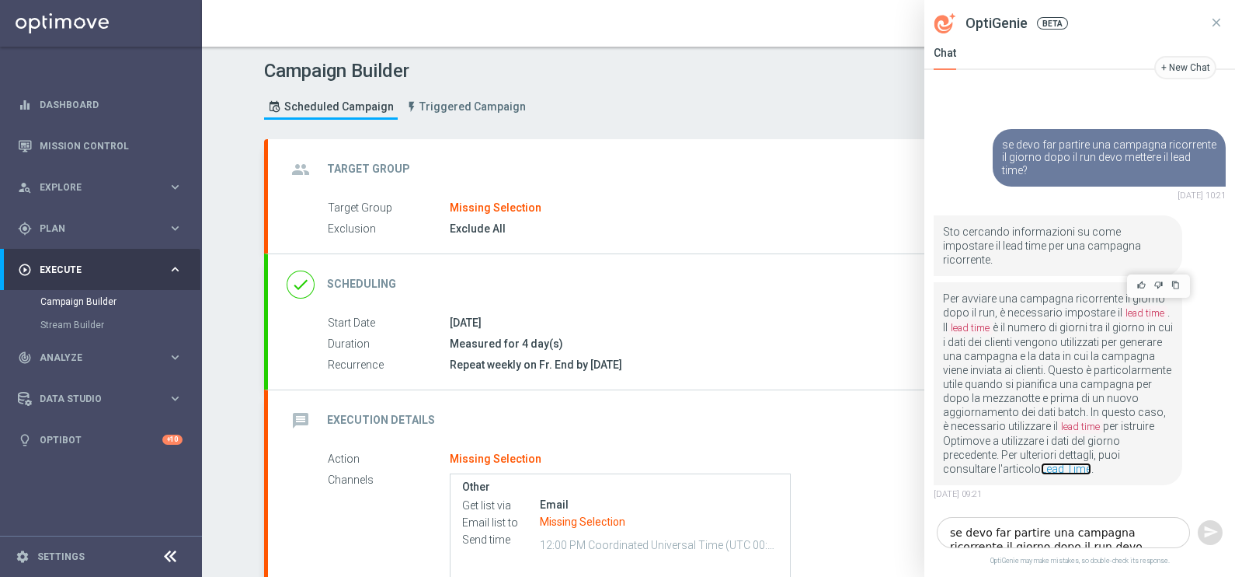
click at [1041, 466] on link "Lead Time" at bounding box center [1066, 468] width 51 height 12
click at [1215, 20] on icon at bounding box center [1217, 22] width 9 height 9
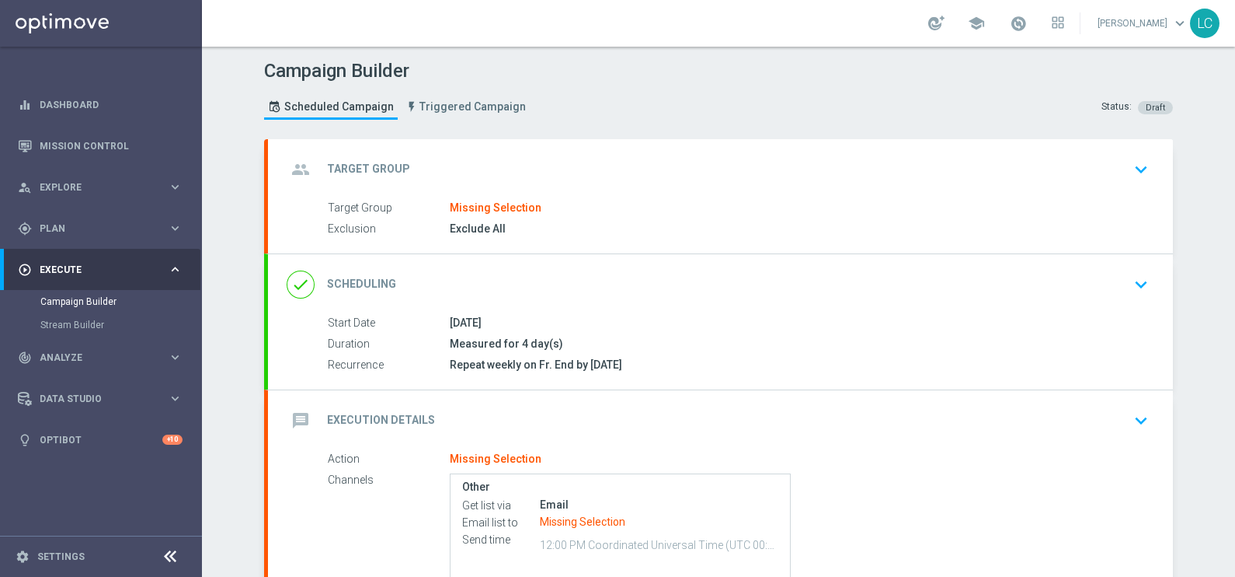
click at [497, 168] on div "group Target Group keyboard_arrow_down" at bounding box center [721, 170] width 868 height 30
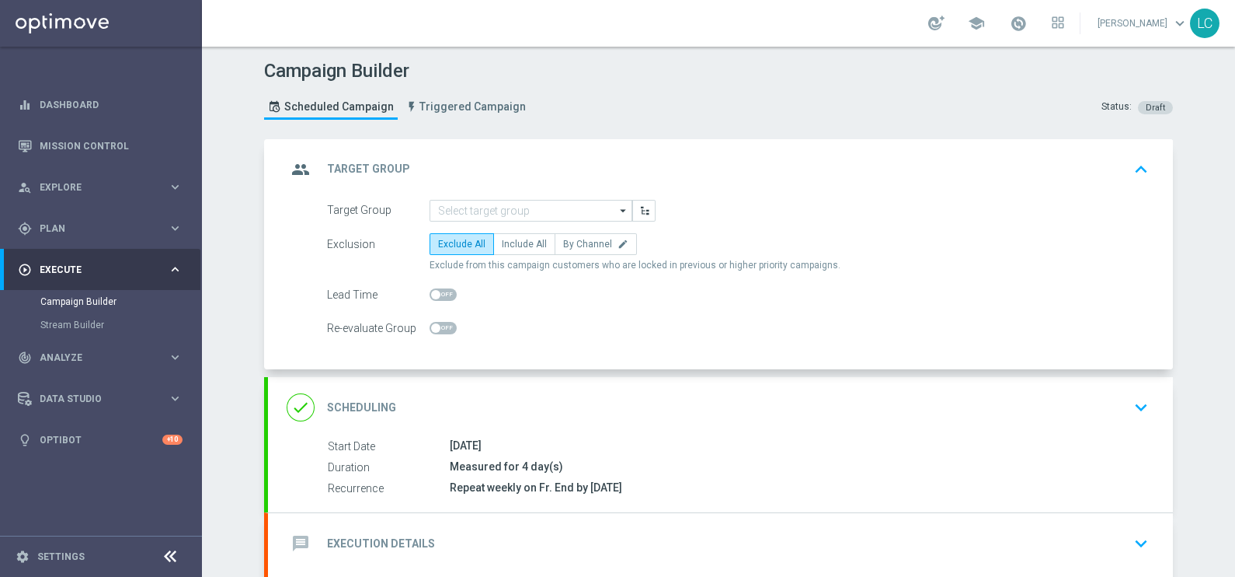
click at [526, 411] on div "done Scheduling keyboard_arrow_down" at bounding box center [721, 407] width 868 height 30
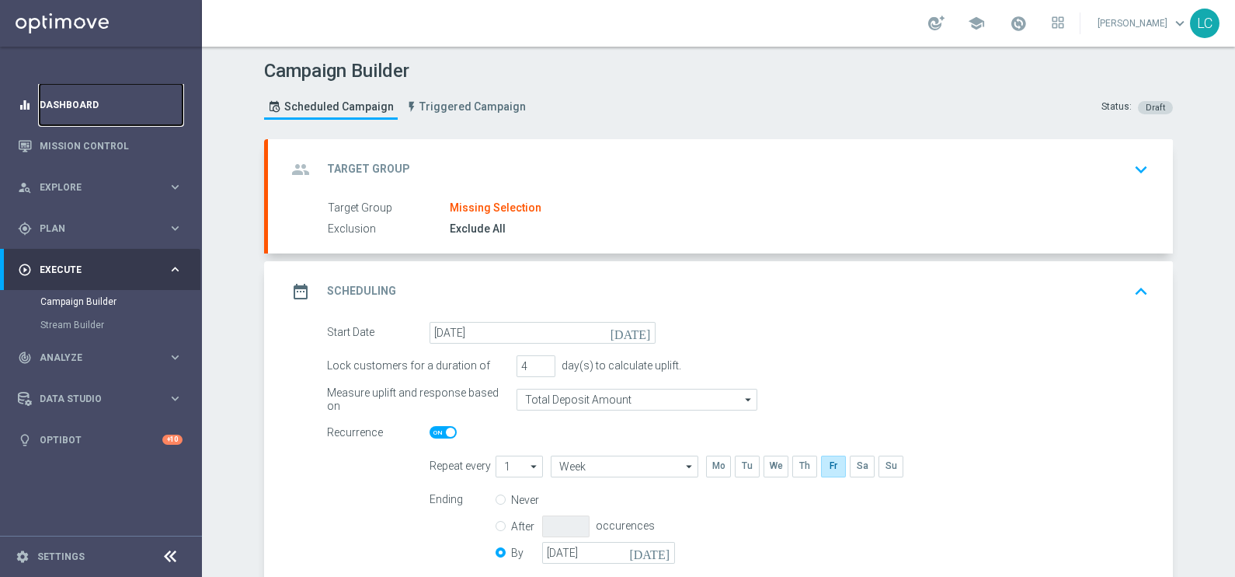
click at [78, 107] on link "Dashboard" at bounding box center [111, 104] width 143 height 41
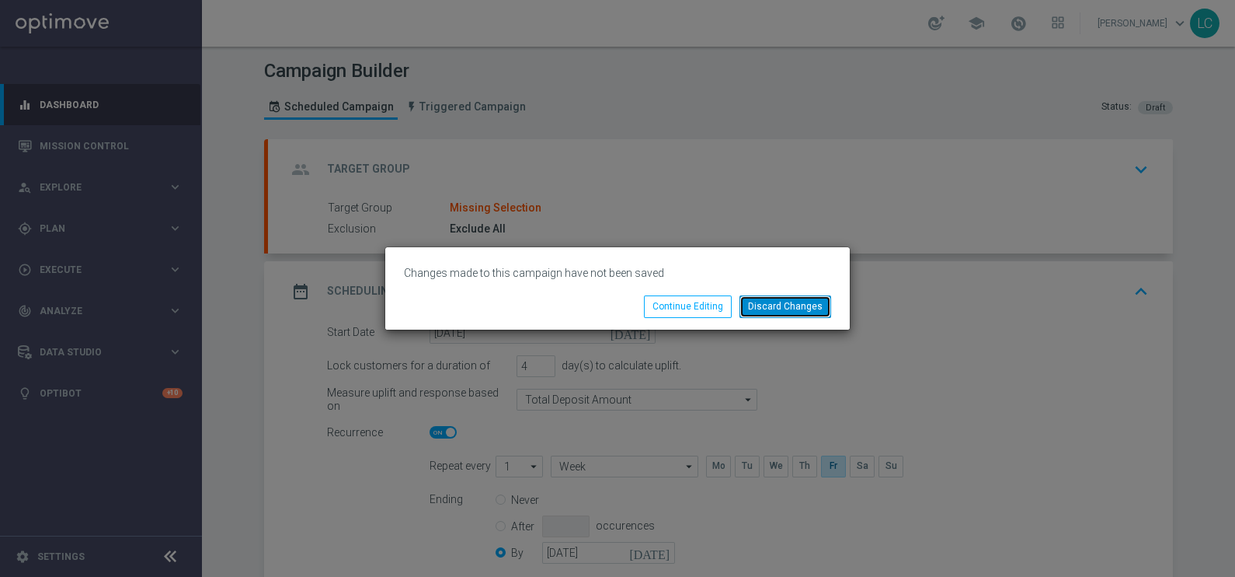
click at [817, 308] on button "Discard Changes" at bounding box center [786, 306] width 92 height 22
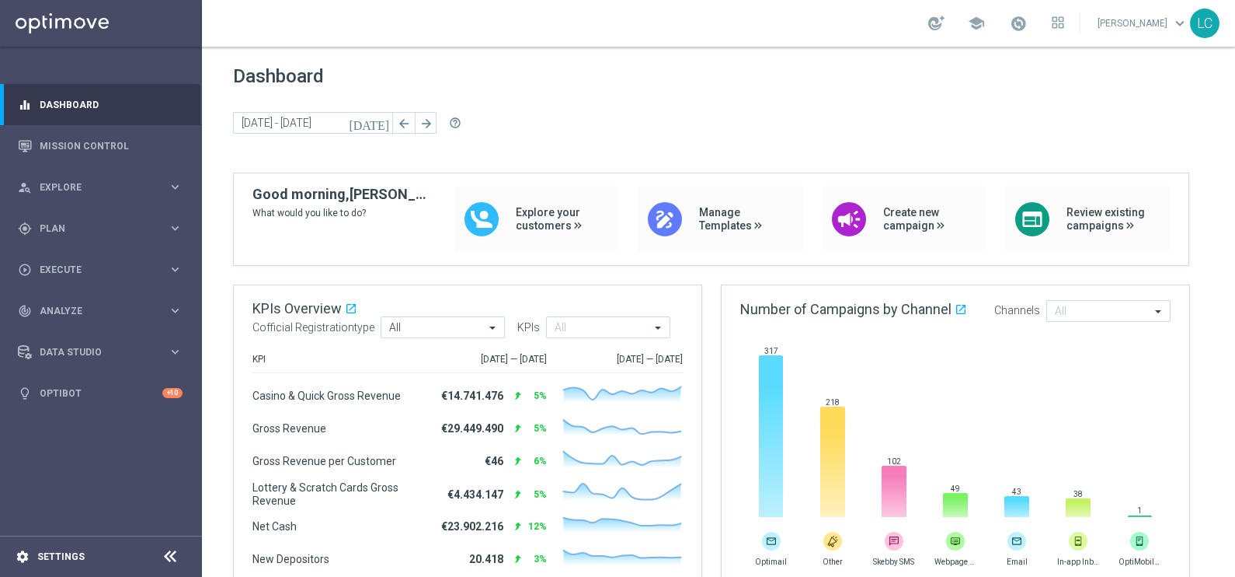
click at [29, 551] on icon "settings" at bounding box center [23, 556] width 14 height 14
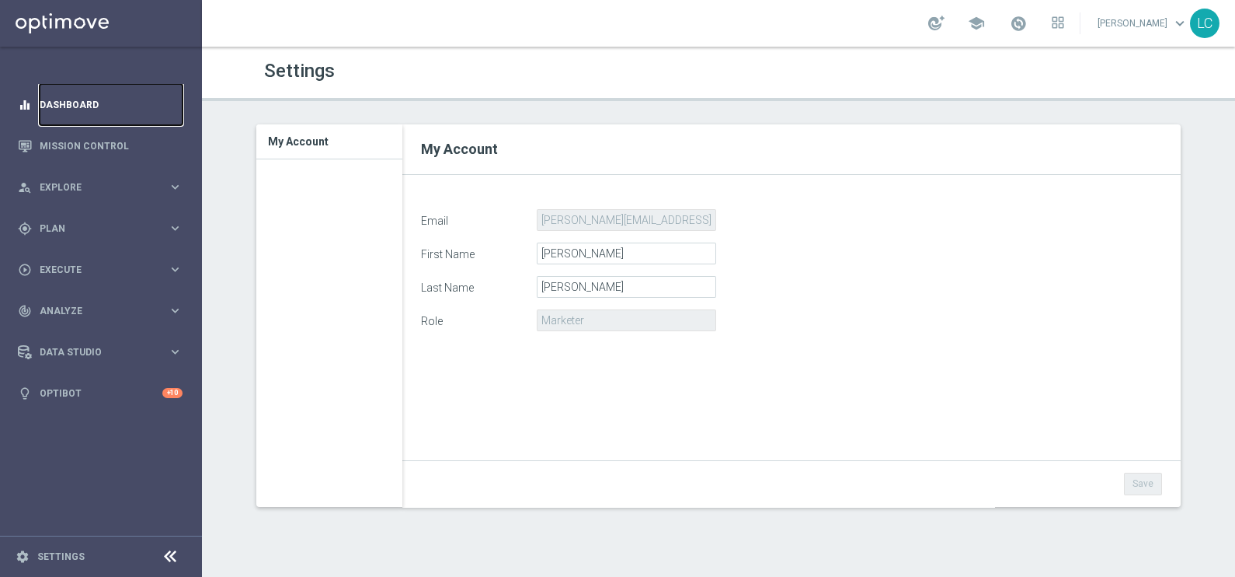
click at [54, 103] on link "Dashboard" at bounding box center [111, 104] width 143 height 41
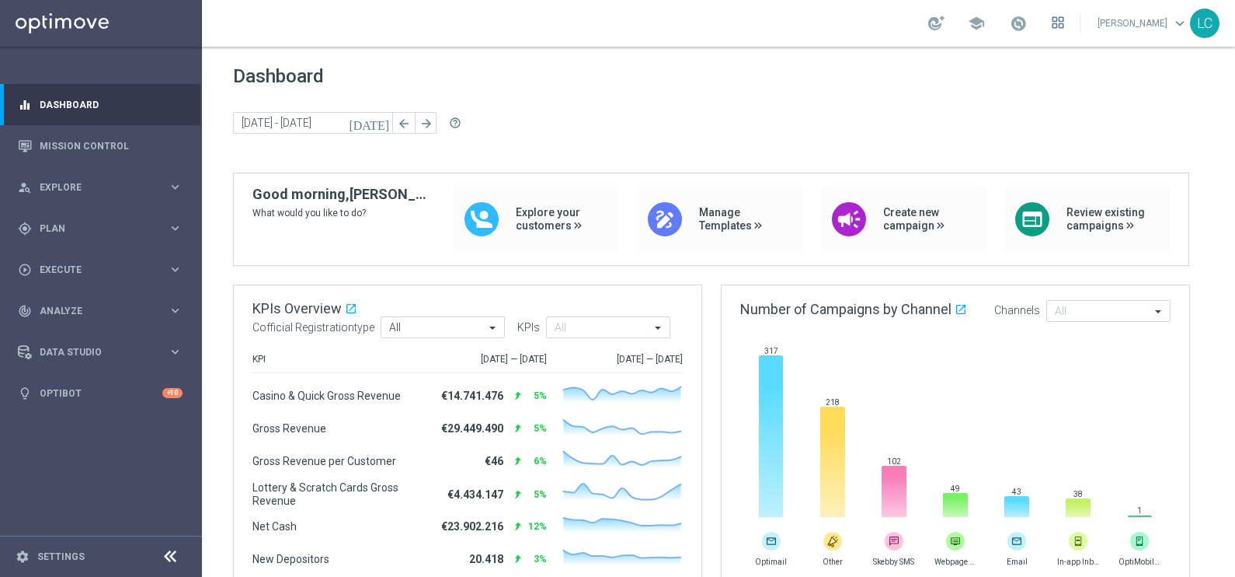
click at [1053, 20] on icon at bounding box center [1055, 19] width 4 height 4
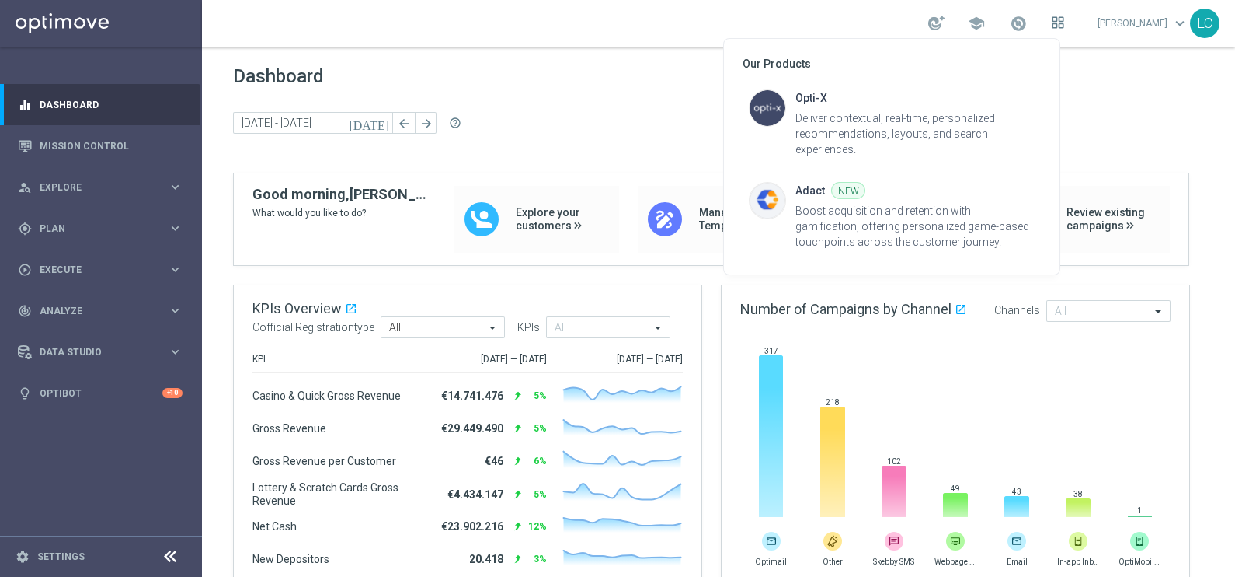
click at [1053, 20] on div at bounding box center [617, 288] width 1235 height 577
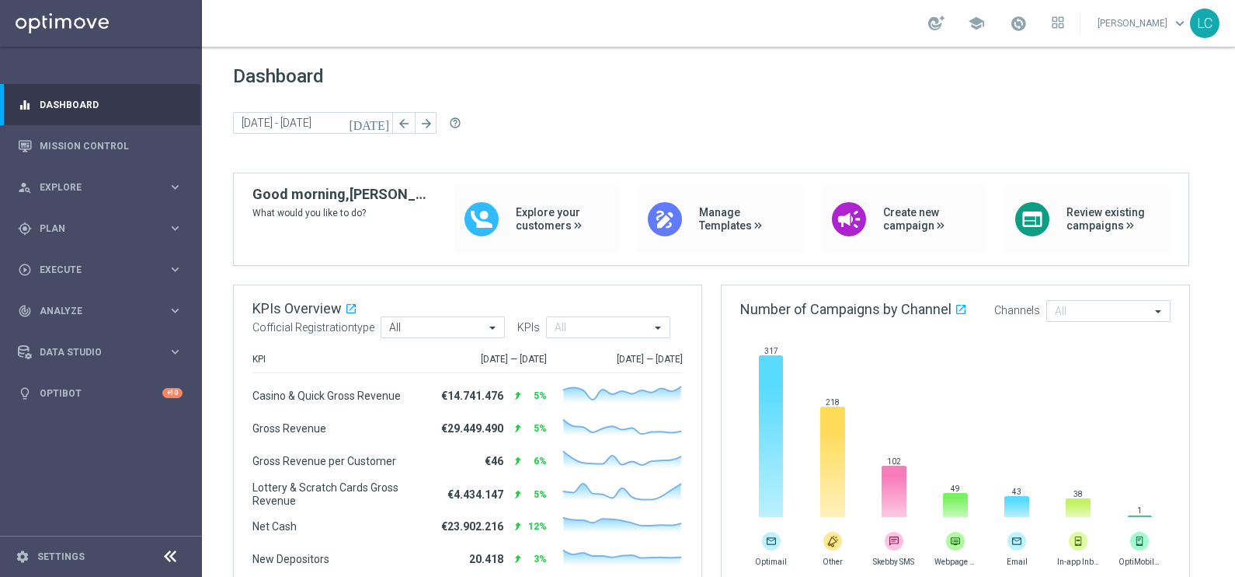
click at [1180, 24] on span "keyboard_arrow_down" at bounding box center [1180, 23] width 17 height 17
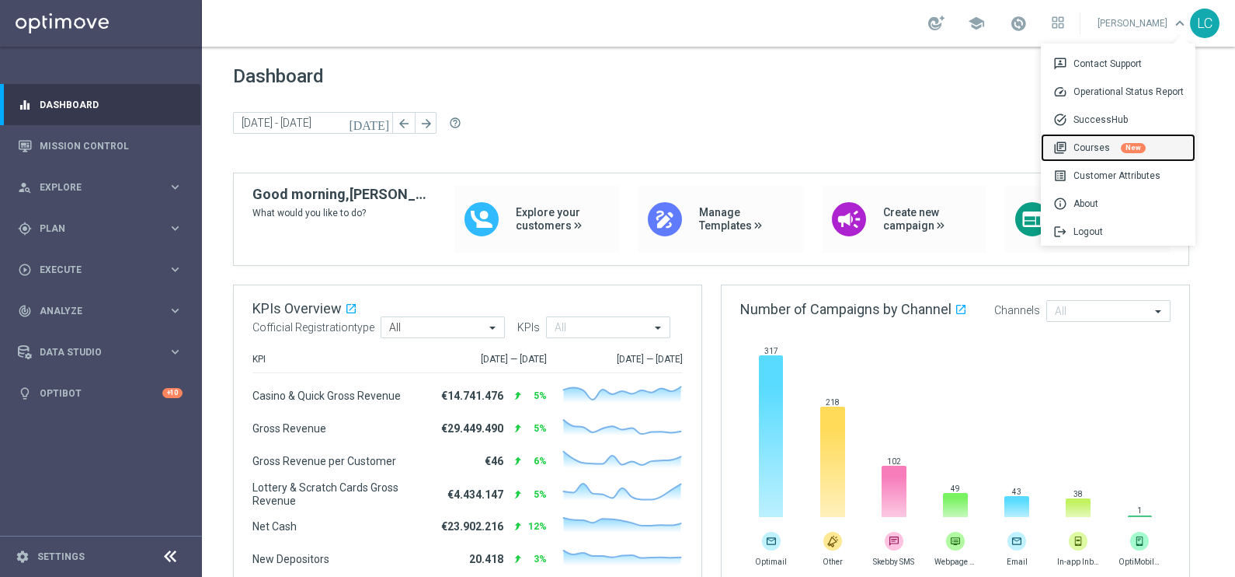
click at [1114, 149] on div "library_books Courses New" at bounding box center [1118, 148] width 155 height 28
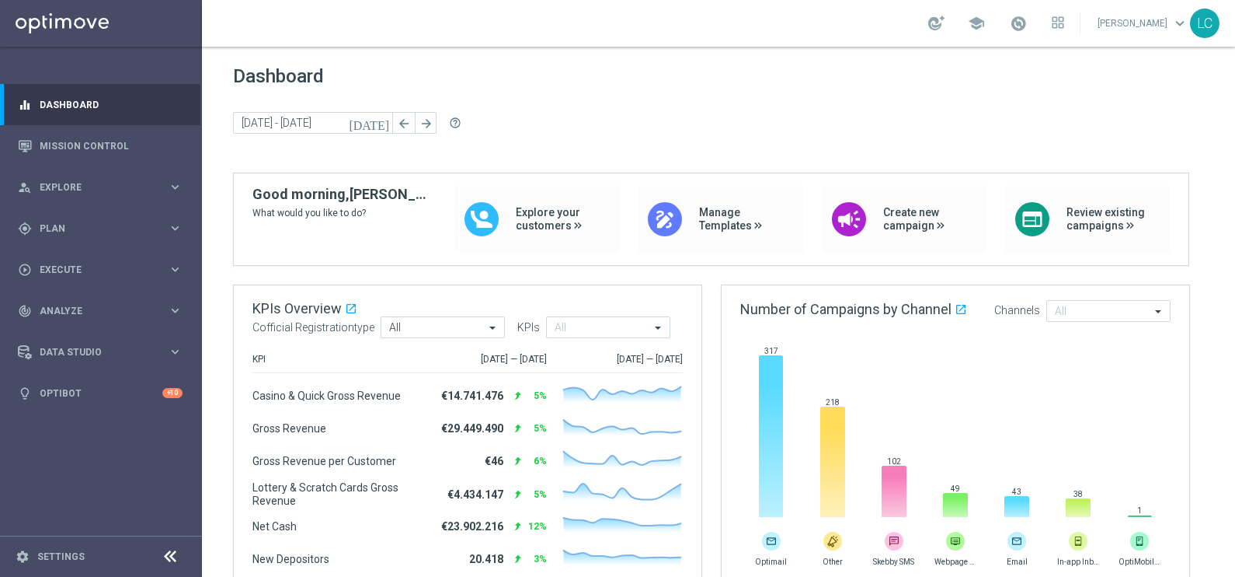
click at [1179, 11] on div "[PERSON_NAME] keyboard_arrow_down LC" at bounding box center [1158, 24] width 124 height 30
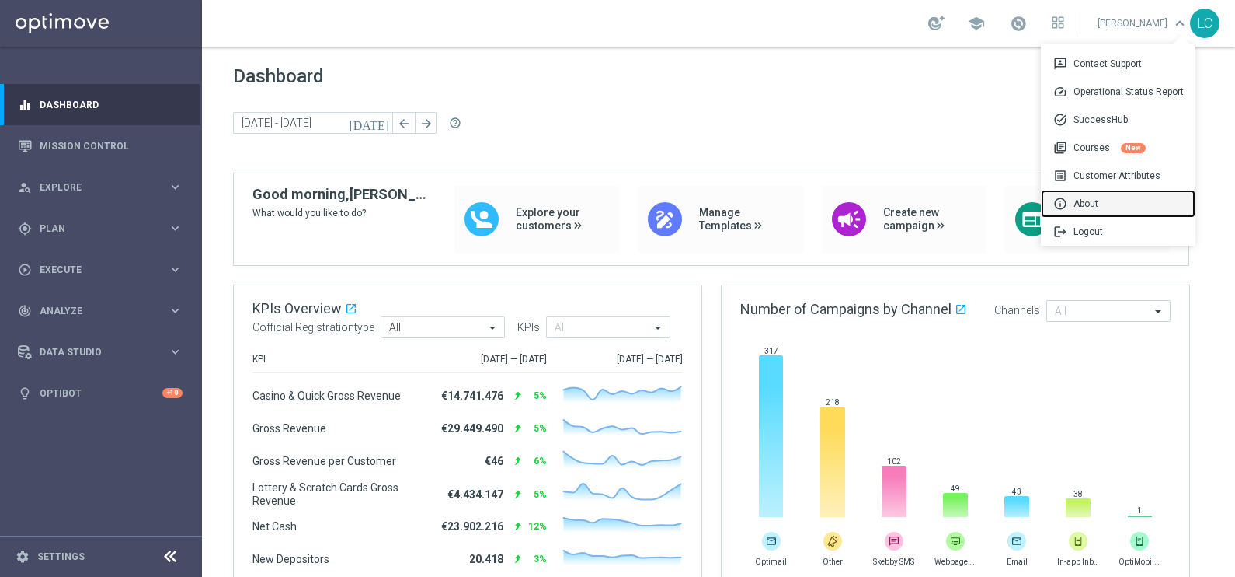
click at [1103, 200] on div "info About" at bounding box center [1118, 204] width 155 height 28
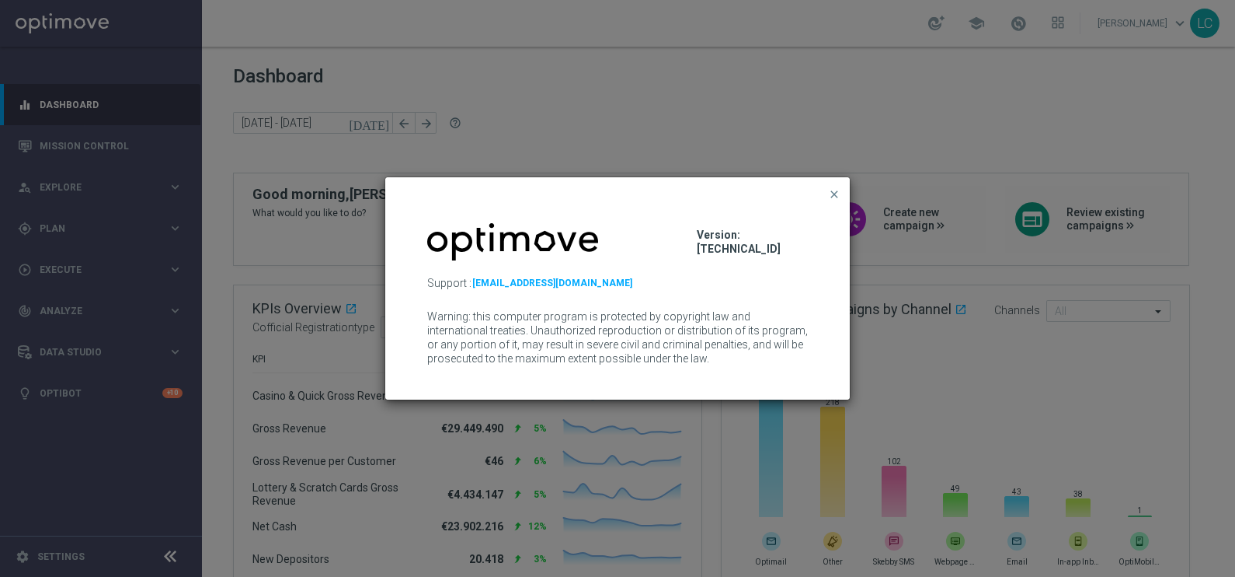
click at [838, 186] on button "close" at bounding box center [835, 194] width 16 height 19
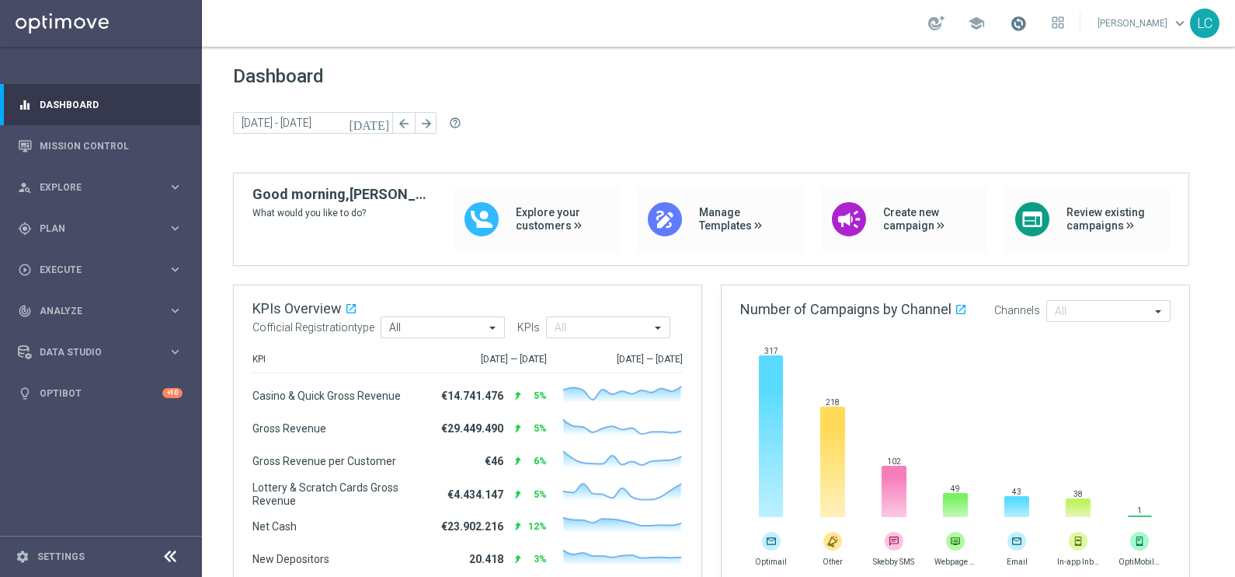
click at [1010, 19] on span at bounding box center [1018, 23] width 17 height 17
click at [1054, 15] on div at bounding box center [1058, 23] width 12 height 17
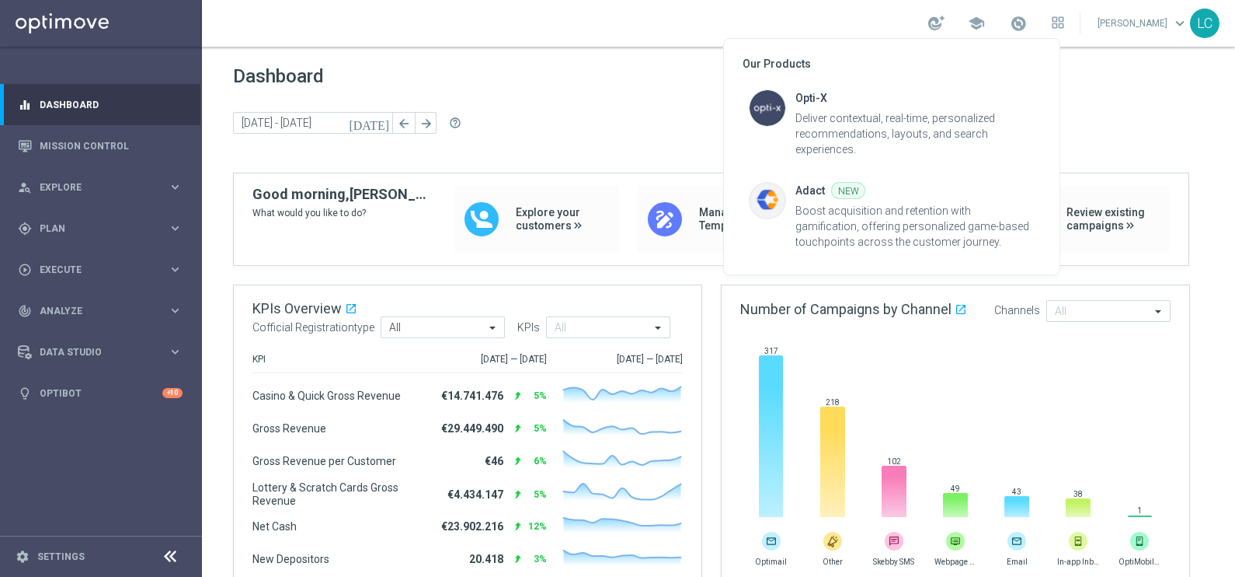
click at [1047, 23] on div at bounding box center [617, 288] width 1235 height 577
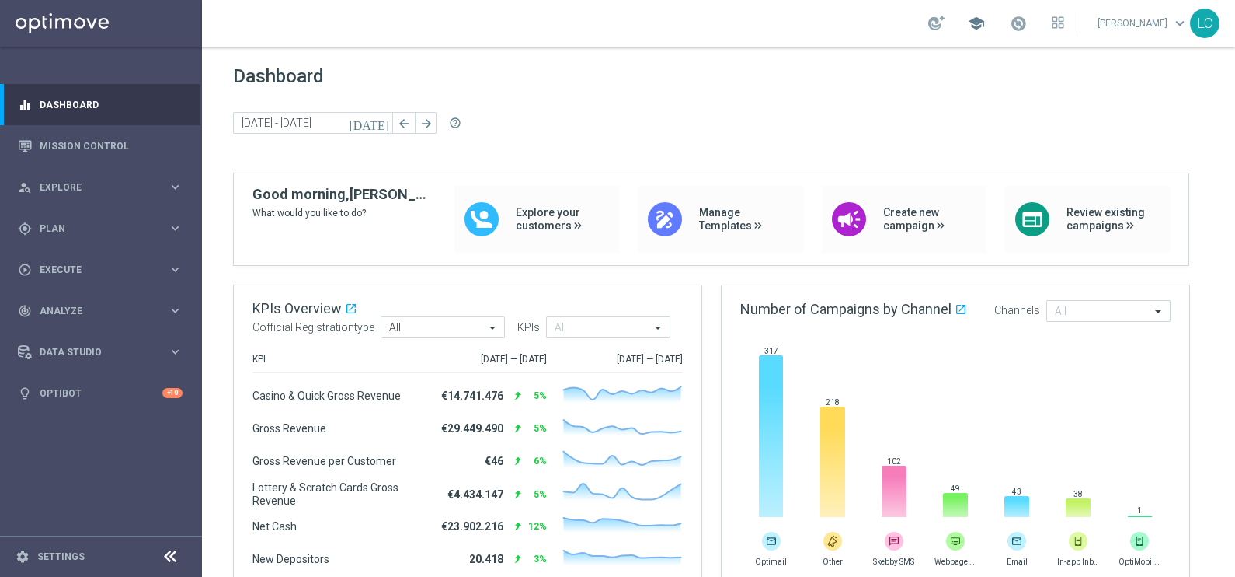
click at [970, 23] on span "school" at bounding box center [976, 23] width 17 height 17
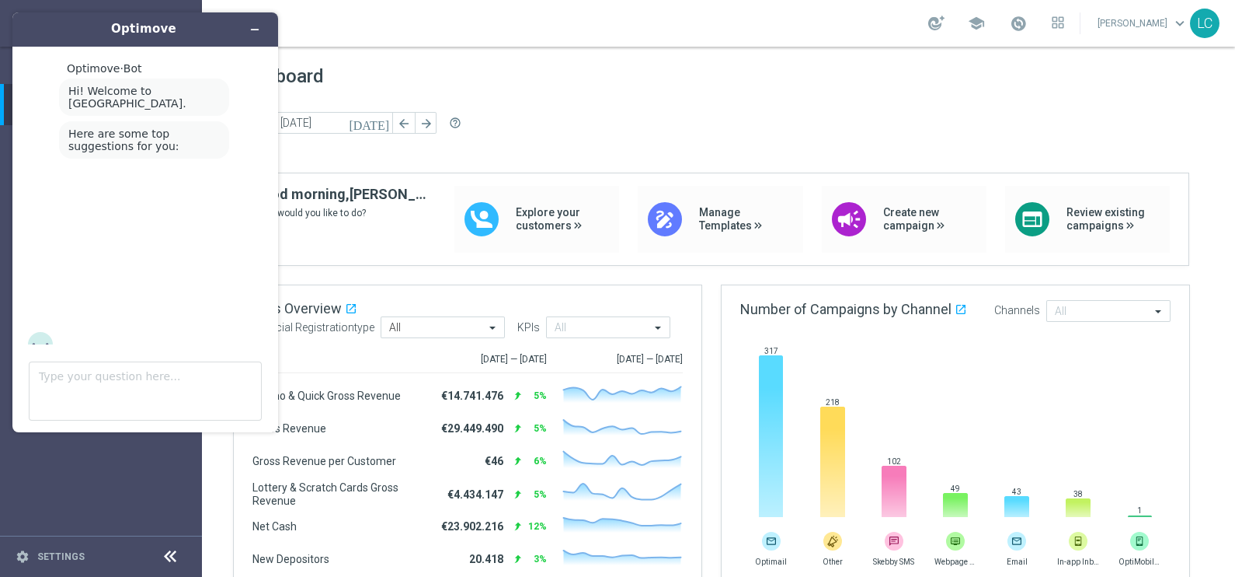
scroll to position [20, 0]
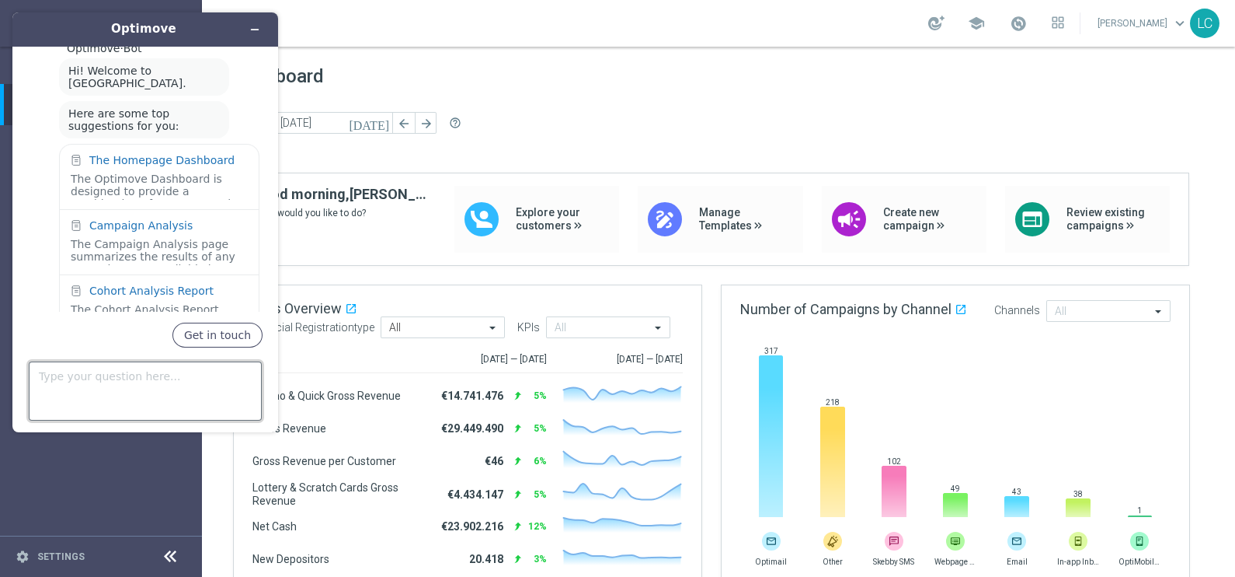
click at [120, 371] on textarea "Type your question here..." at bounding box center [145, 390] width 233 height 59
type textarea "lead time"
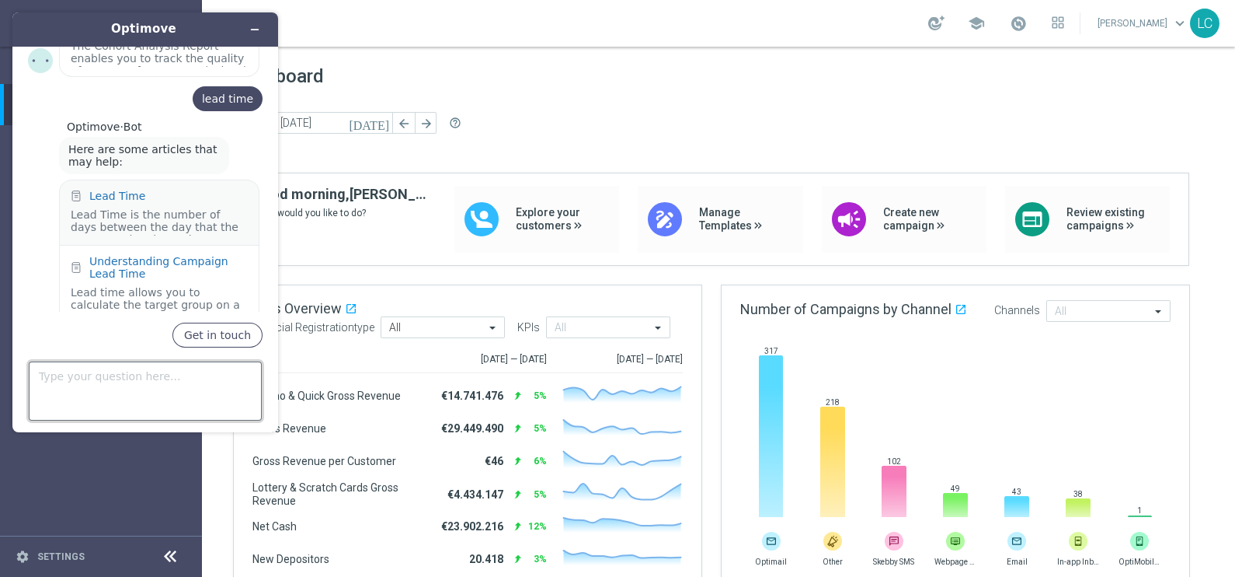
scroll to position [373, 0]
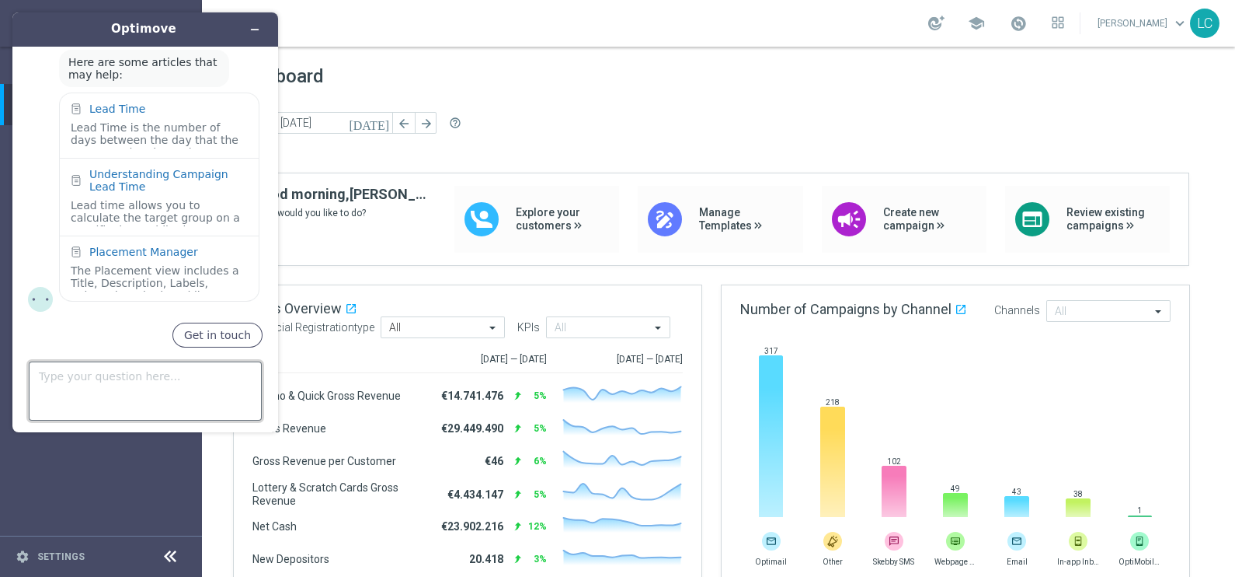
click at [110, 373] on textarea "Type your question here..." at bounding box center [145, 390] width 233 height 59
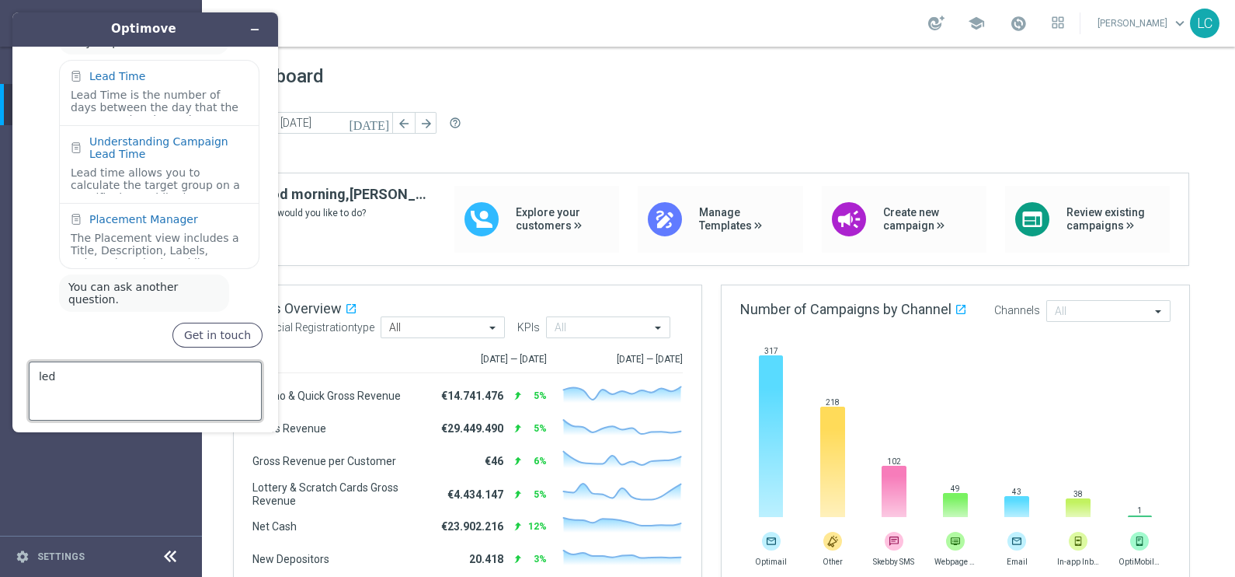
scroll to position [434, 0]
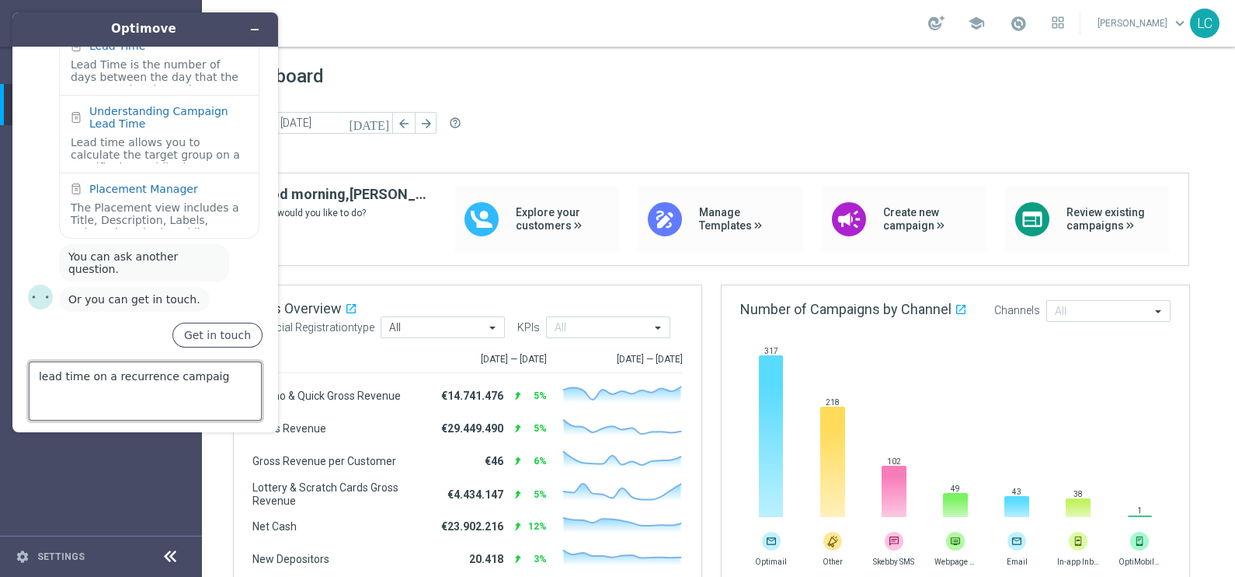
type textarea "lead time on a recurrence campaign"
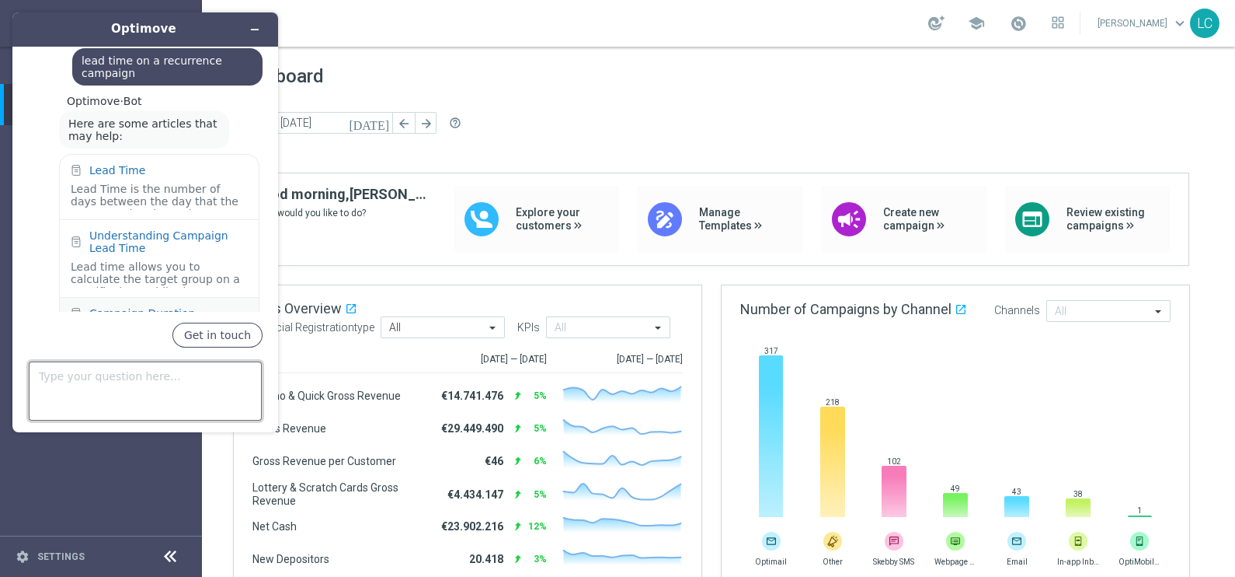
scroll to position [700, 0]
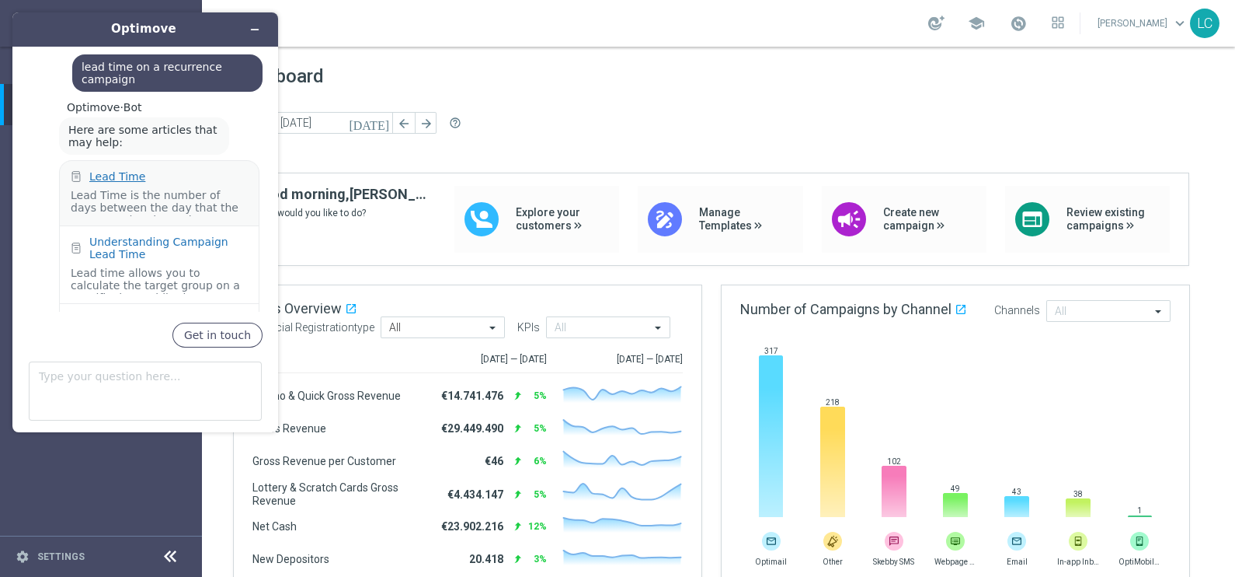
click at [109, 170] on div "Lead Time" at bounding box center [117, 176] width 56 height 12
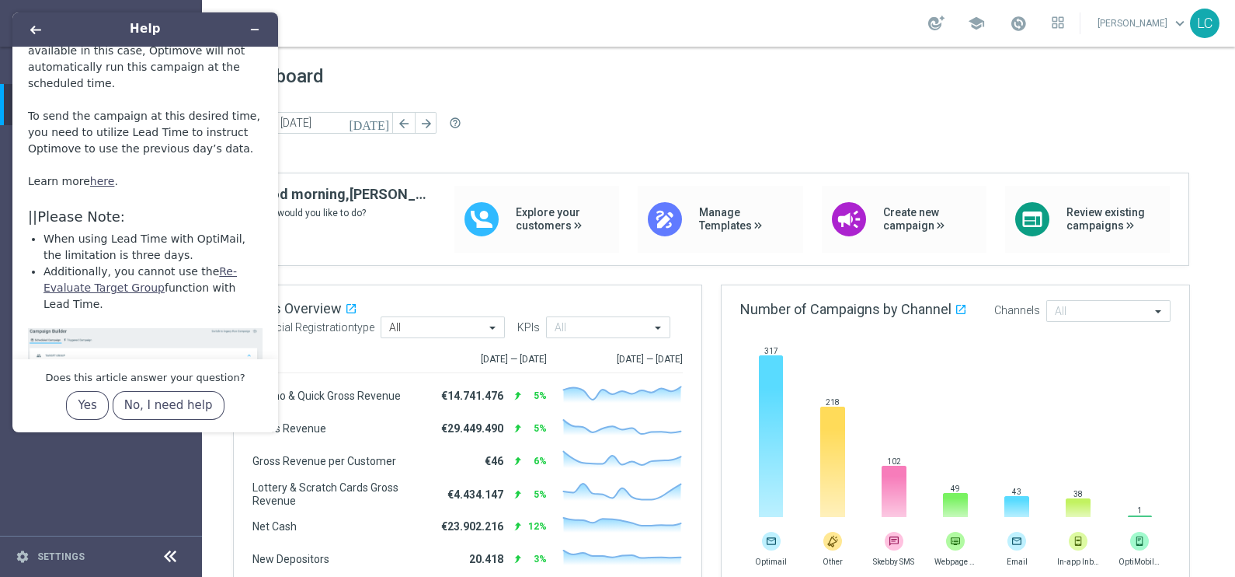
scroll to position [304, 0]
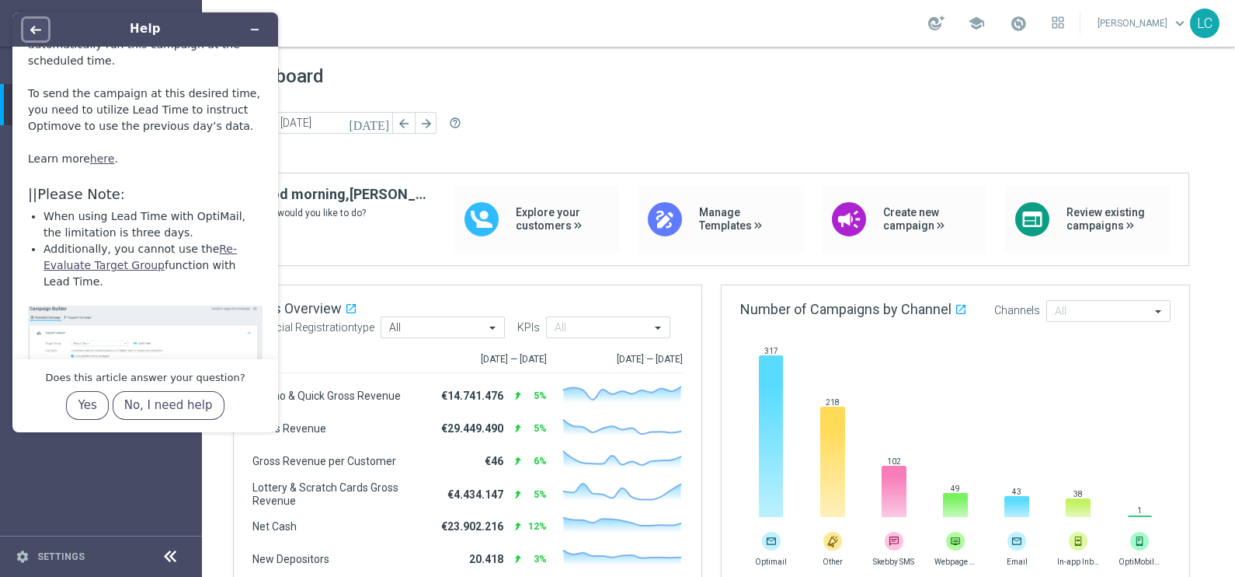
click at [29, 30] on button "Back" at bounding box center [35, 30] width 25 height 22
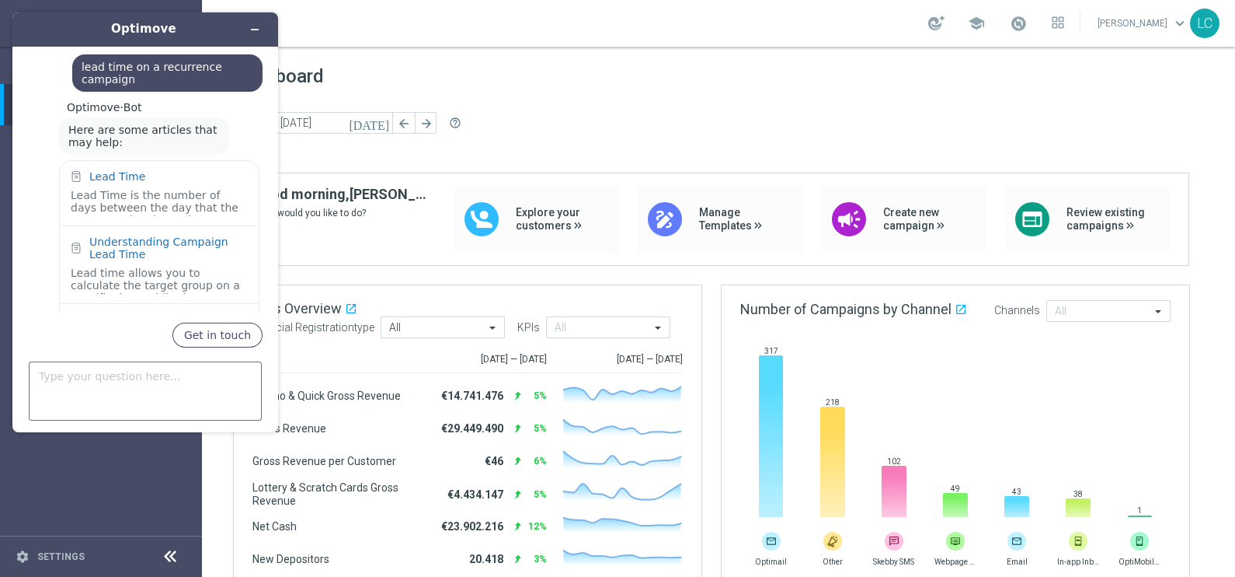
scroll to position [908, 0]
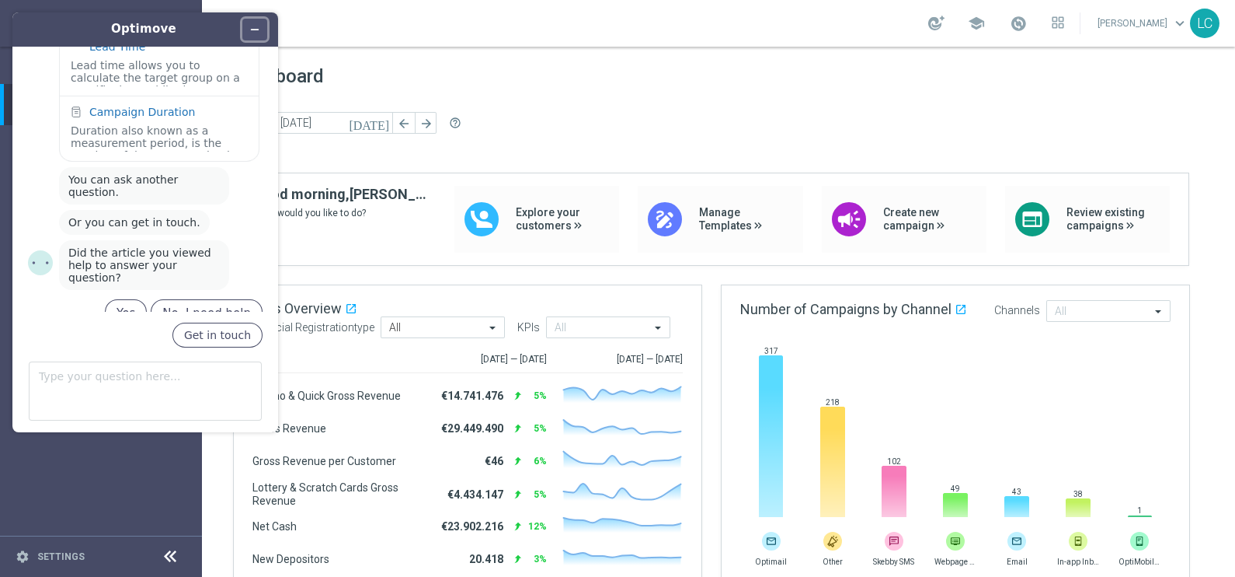
click at [256, 24] on icon "Minimize widget" at bounding box center [254, 29] width 11 height 11
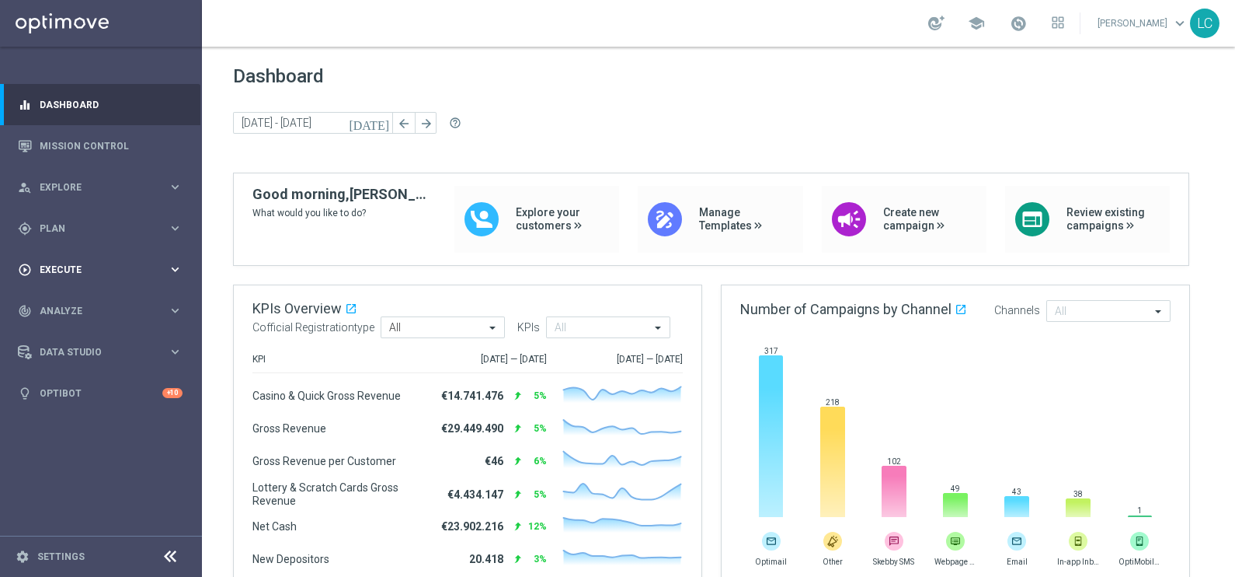
click at [93, 263] on div "play_circle_outline Execute" at bounding box center [93, 270] width 150 height 14
click at [78, 300] on link "Campaign Builder" at bounding box center [100, 301] width 121 height 12
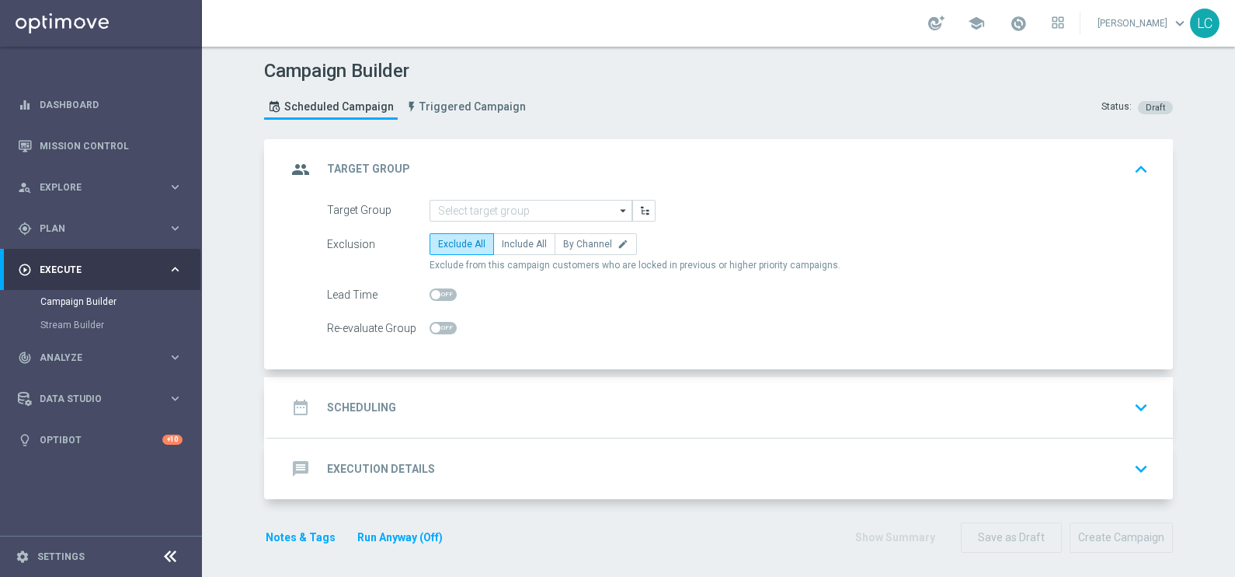
click at [582, 410] on div "date_range Scheduling keyboard_arrow_down" at bounding box center [721, 407] width 868 height 30
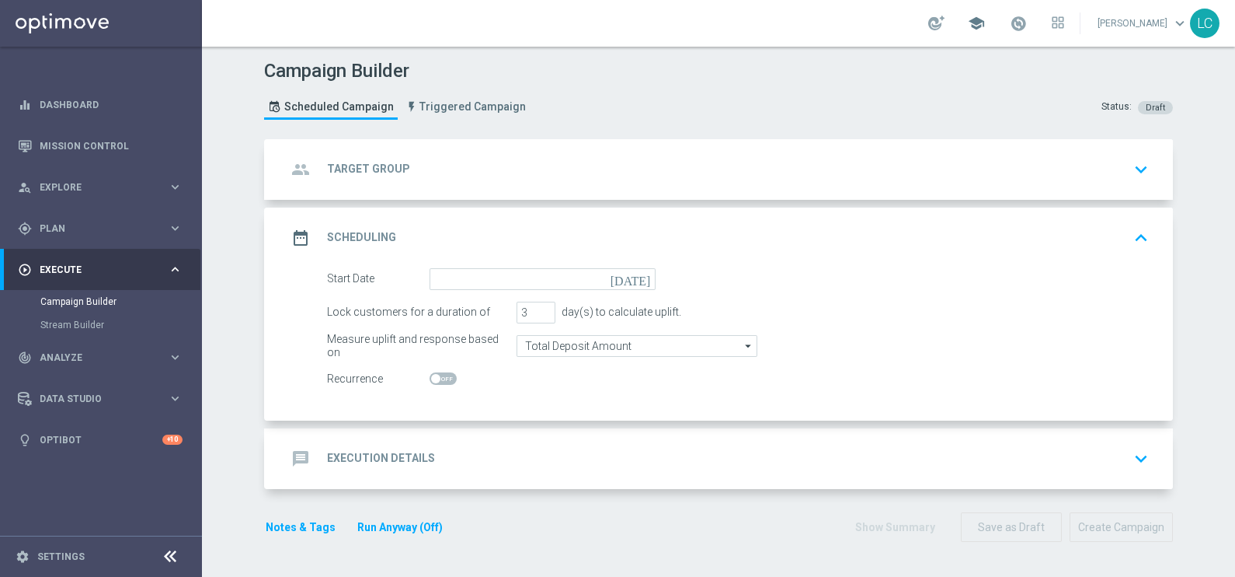
click at [975, 20] on span "school" at bounding box center [976, 23] width 17 height 17
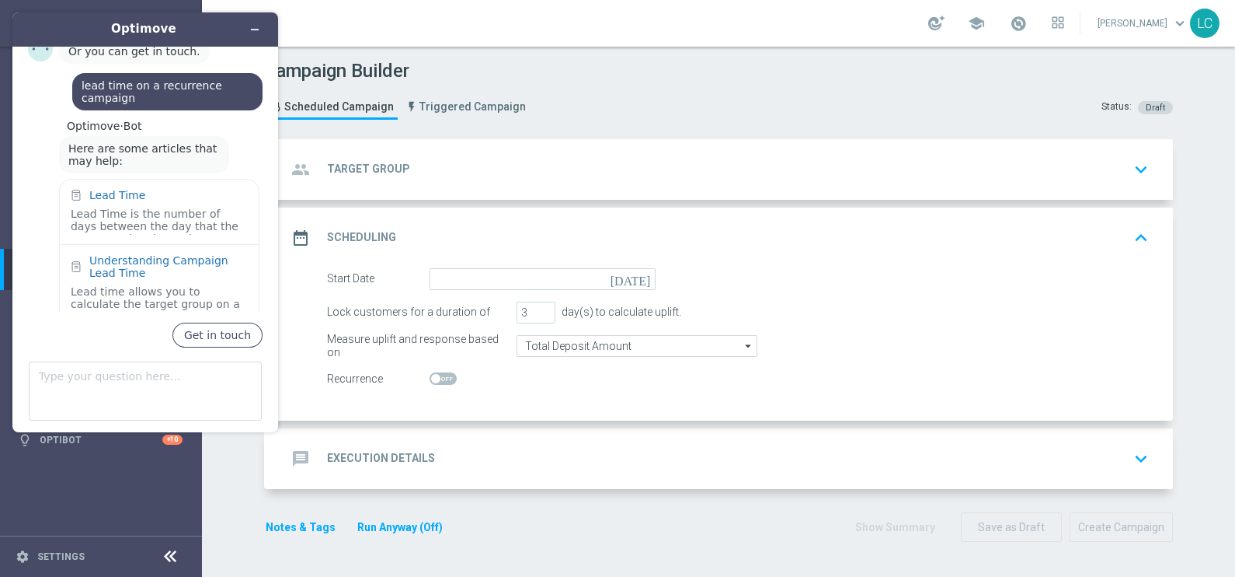
scroll to position [936, 0]
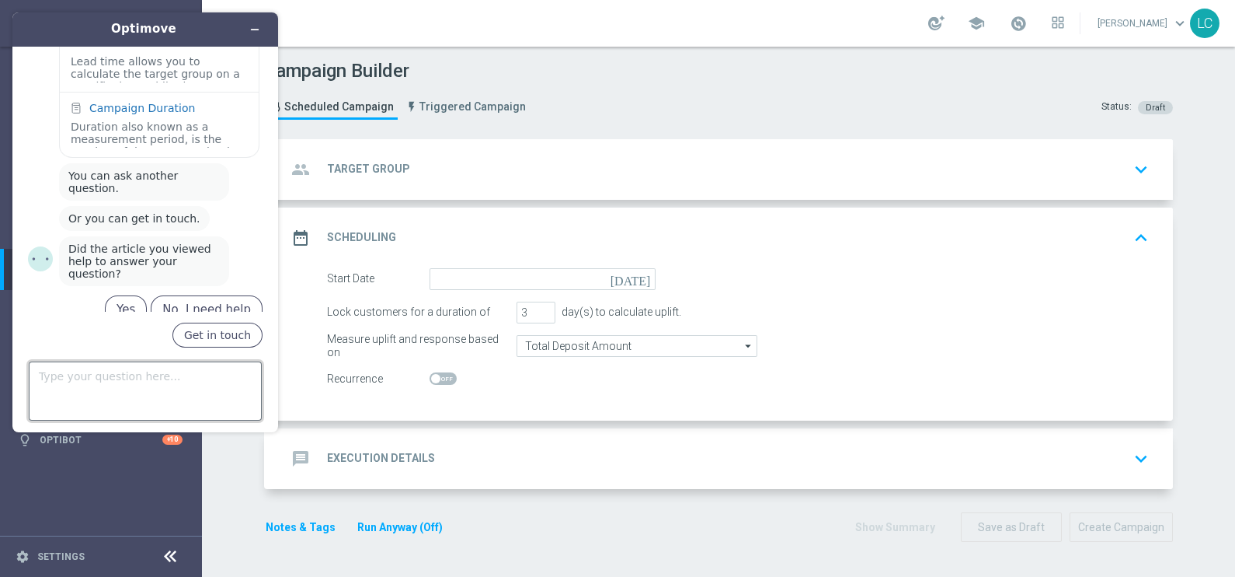
click at [101, 384] on textarea "Type your question here..." at bounding box center [145, 390] width 233 height 59
type textarea "recurrance campaign"
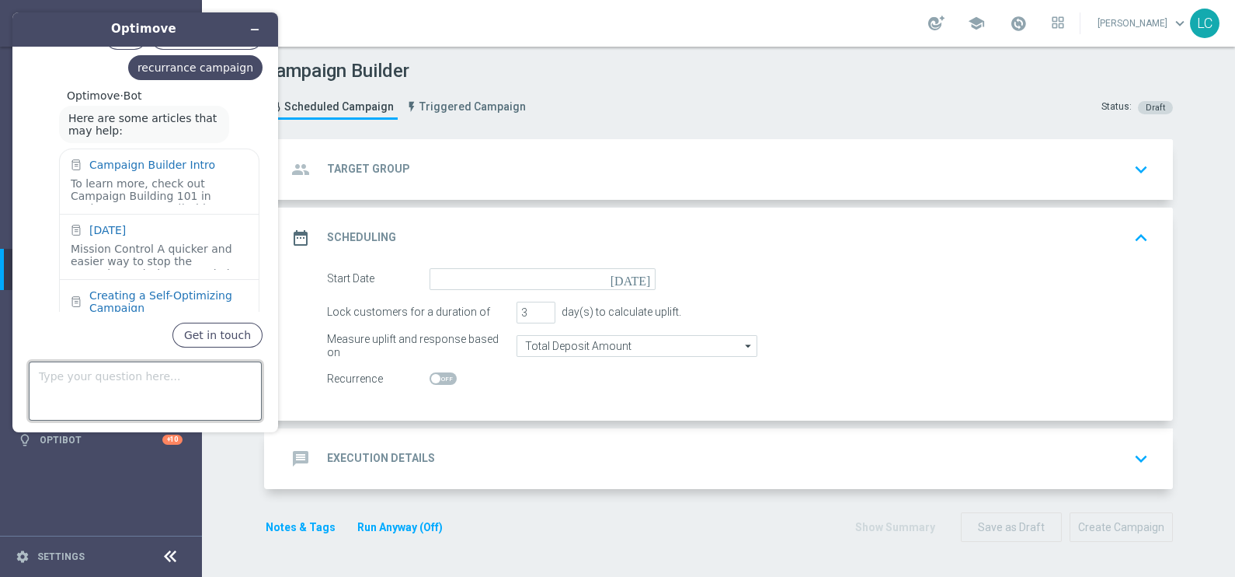
scroll to position [1210, 0]
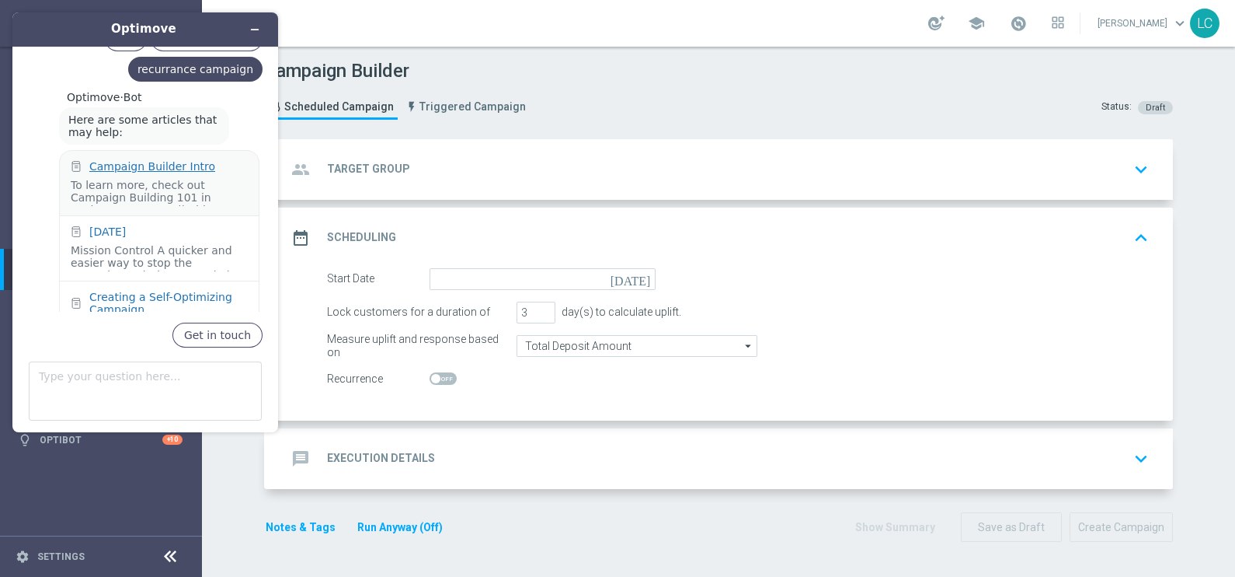
click at [135, 160] on div "Campaign Builder Intro" at bounding box center [152, 166] width 126 height 12
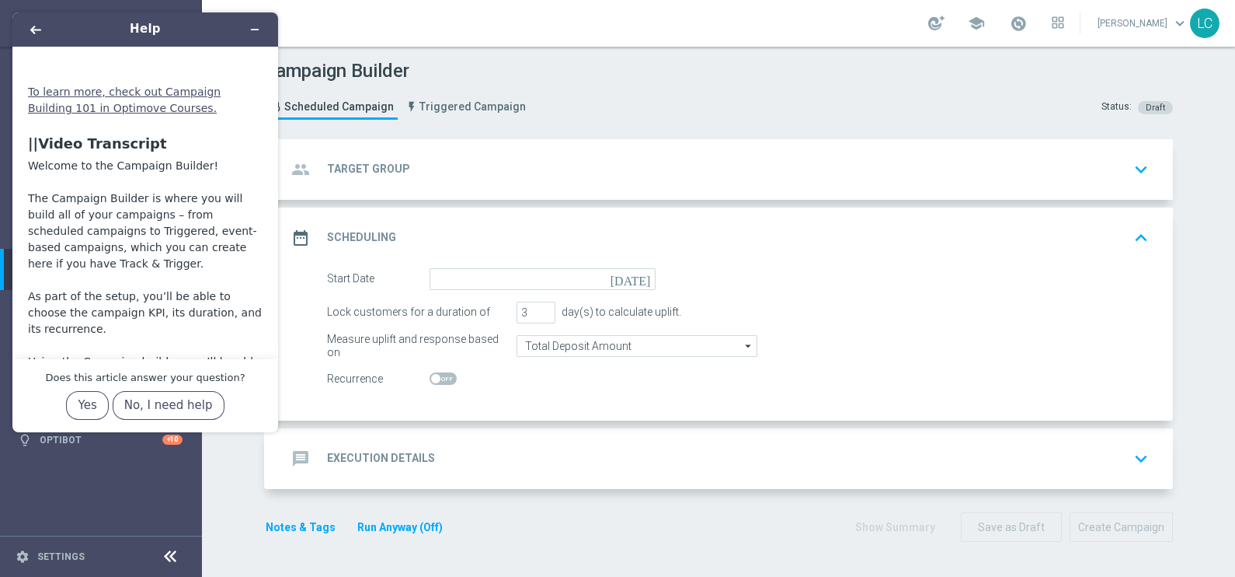
scroll to position [0, 0]
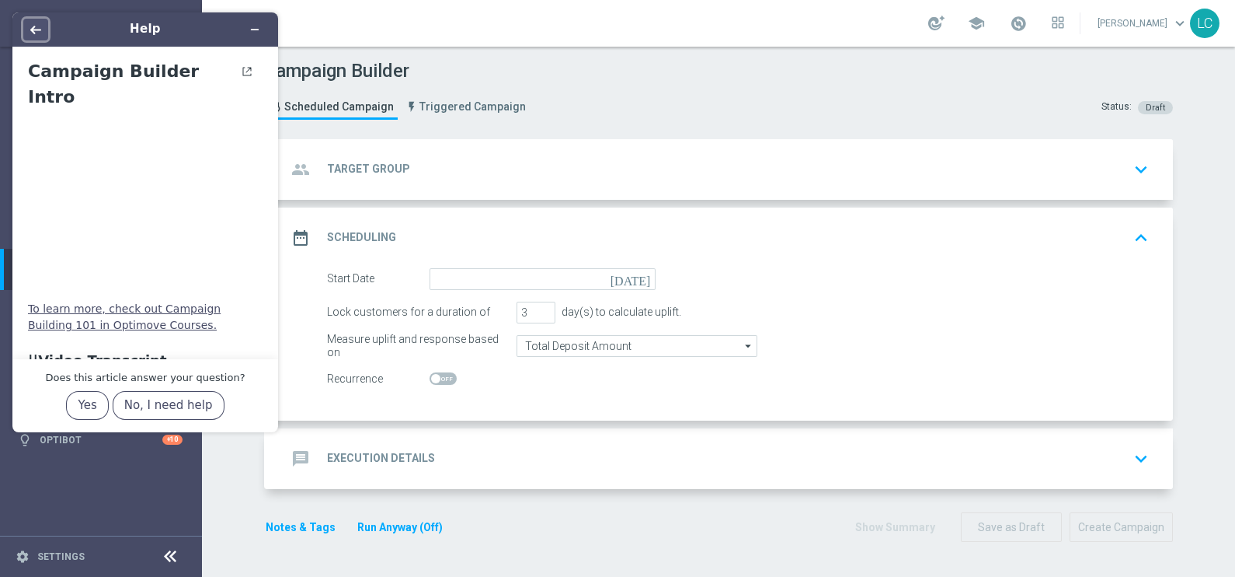
click at [32, 24] on icon "Back" at bounding box center [35, 29] width 11 height 11
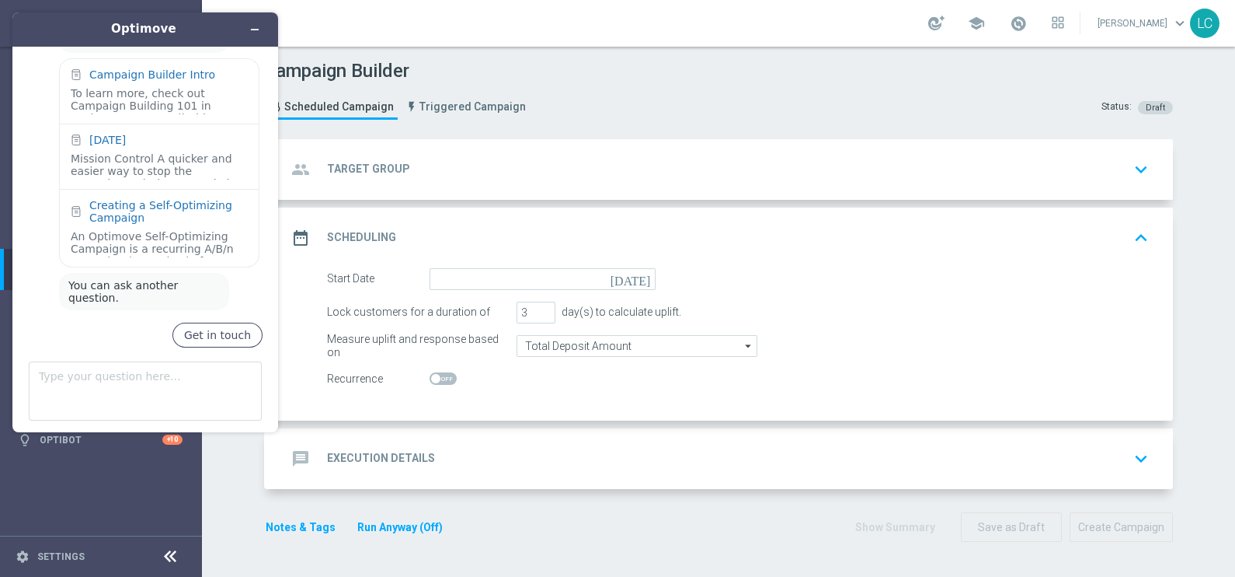
scroll to position [1394, 0]
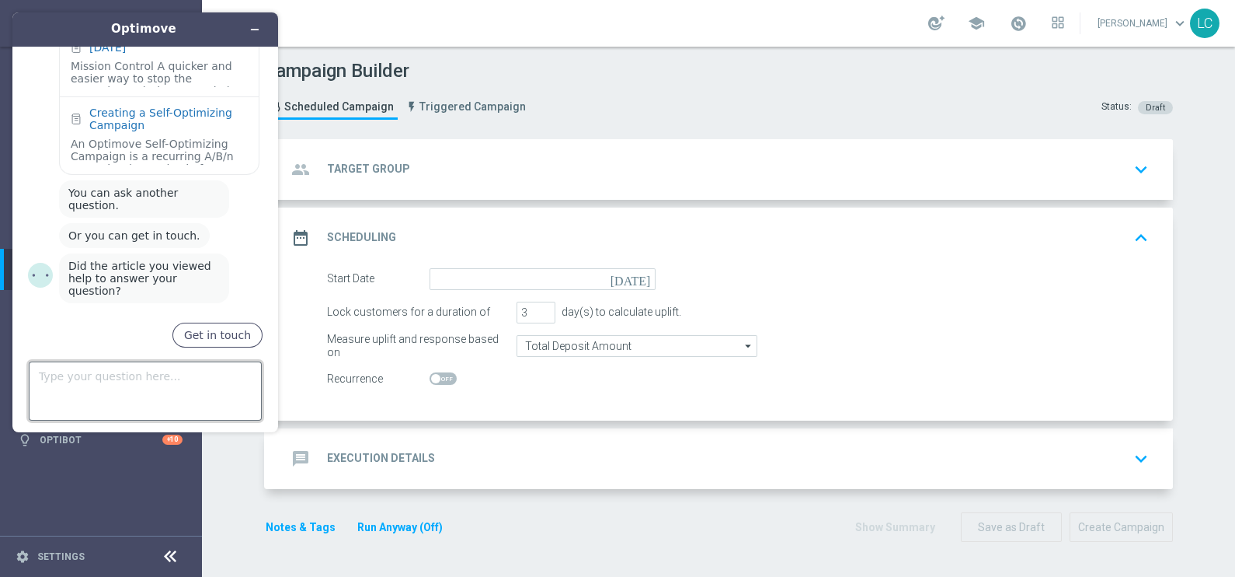
click at [60, 388] on textarea "Type your question here..." at bounding box center [145, 390] width 233 height 59
type textarea "recurrence"
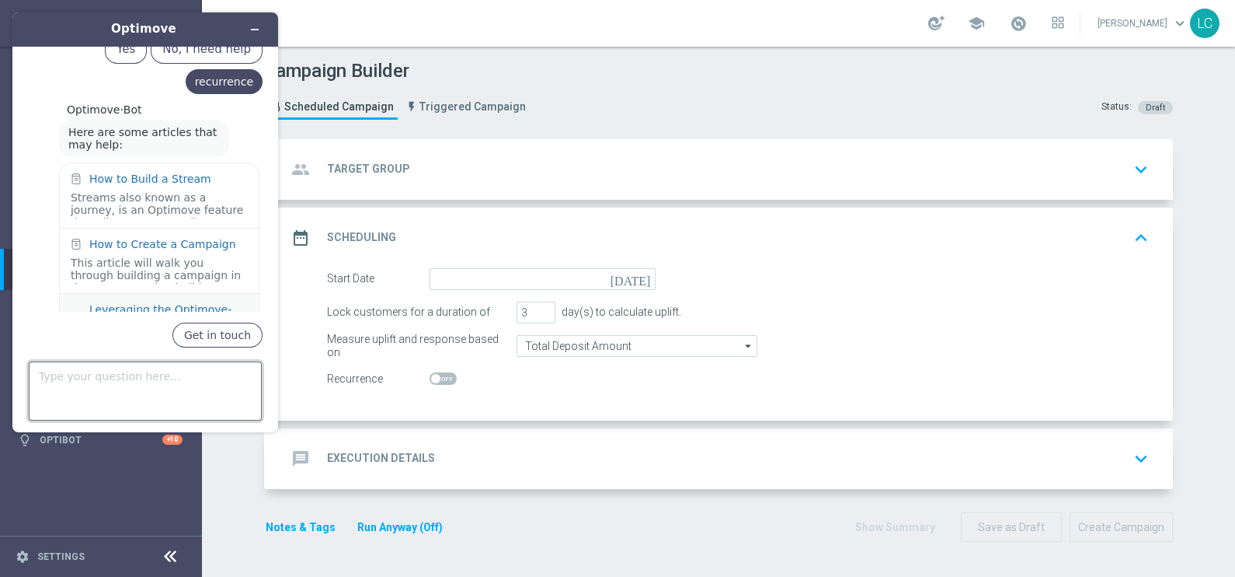
scroll to position [1679, 0]
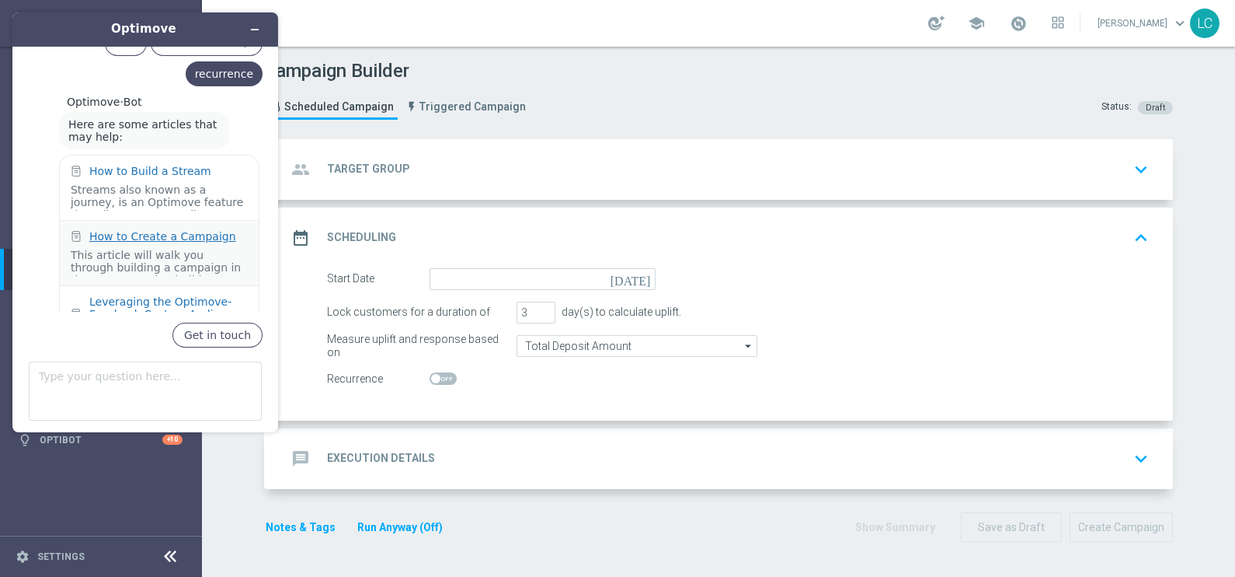
click at [109, 230] on div "How to Create a Campaign" at bounding box center [162, 236] width 147 height 12
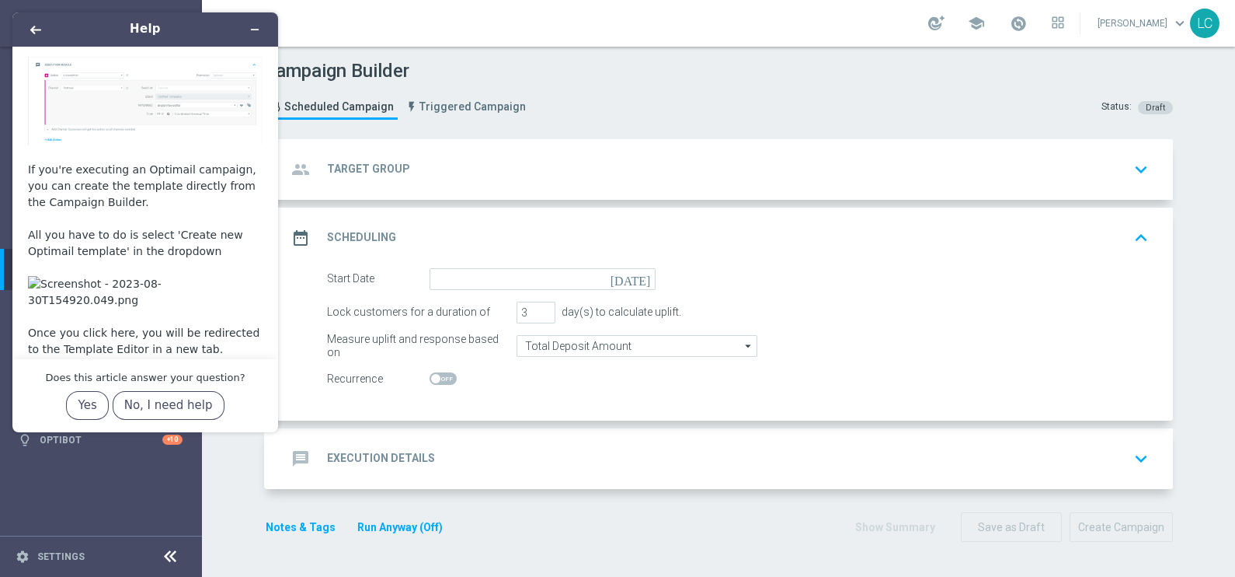
scroll to position [3026, 0]
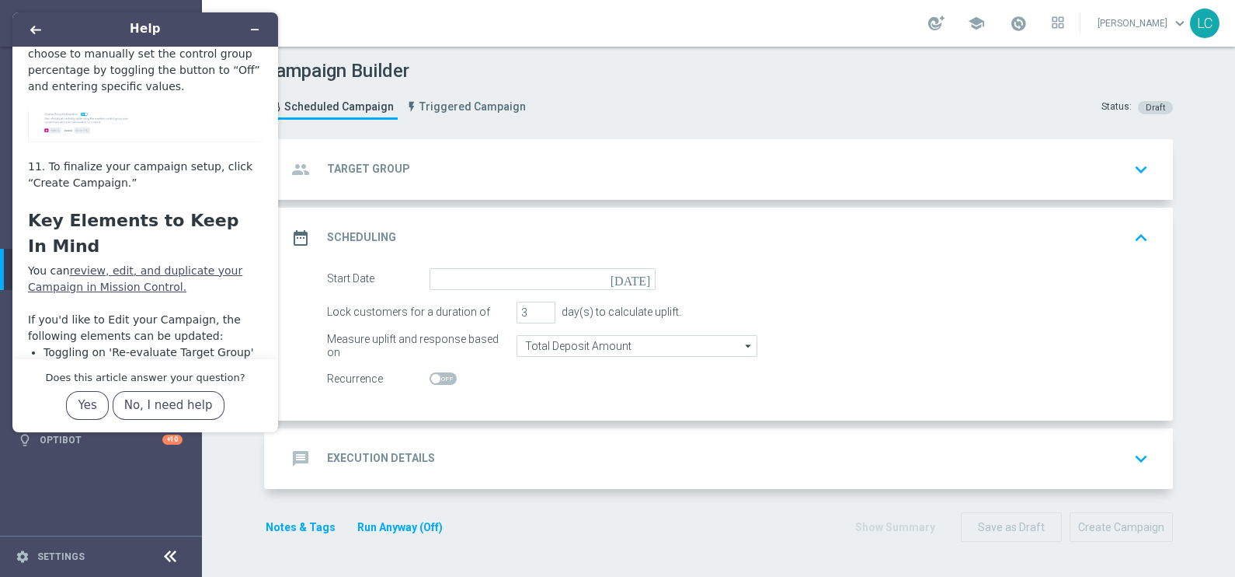
scroll to position [3656, 0]
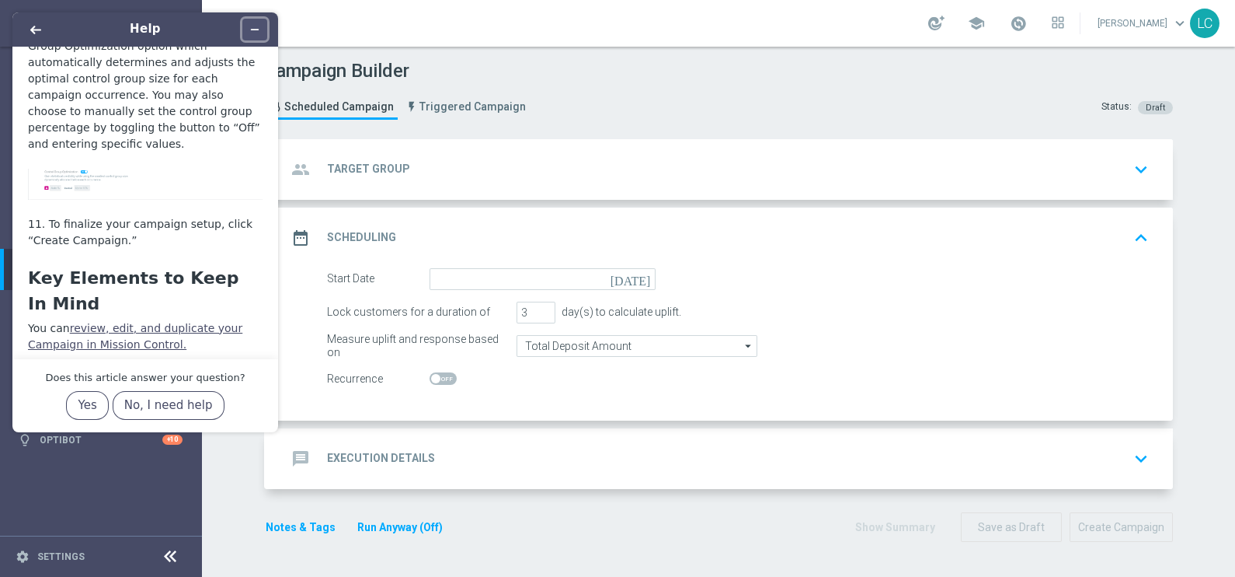
click at [255, 32] on icon "Minimize widget" at bounding box center [254, 29] width 11 height 11
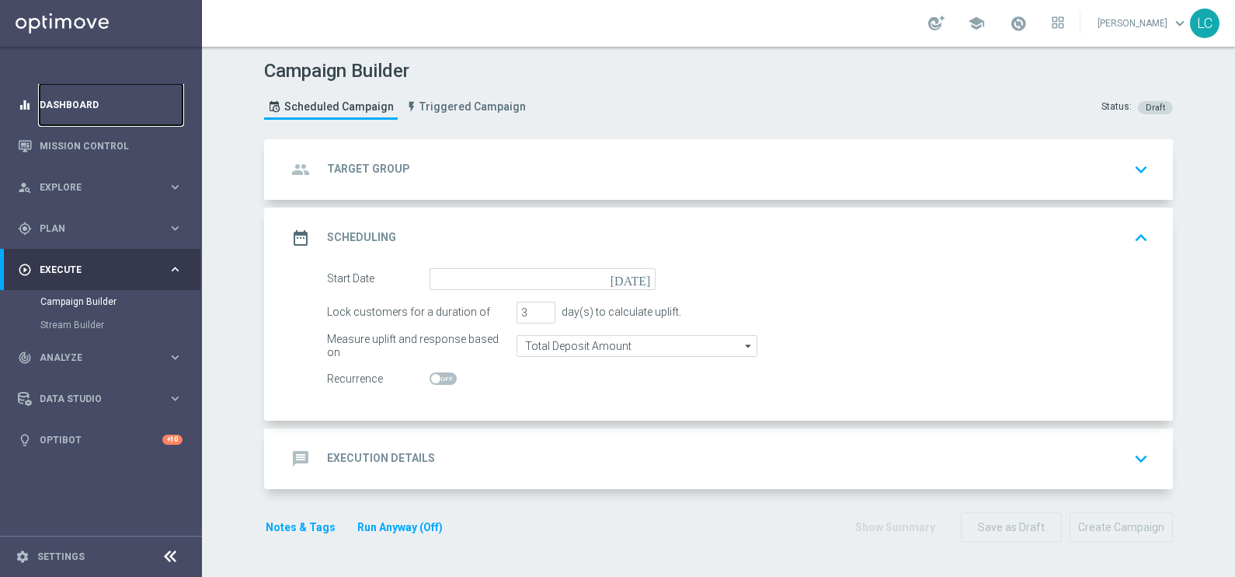
click at [82, 100] on link "Dashboard" at bounding box center [111, 104] width 143 height 41
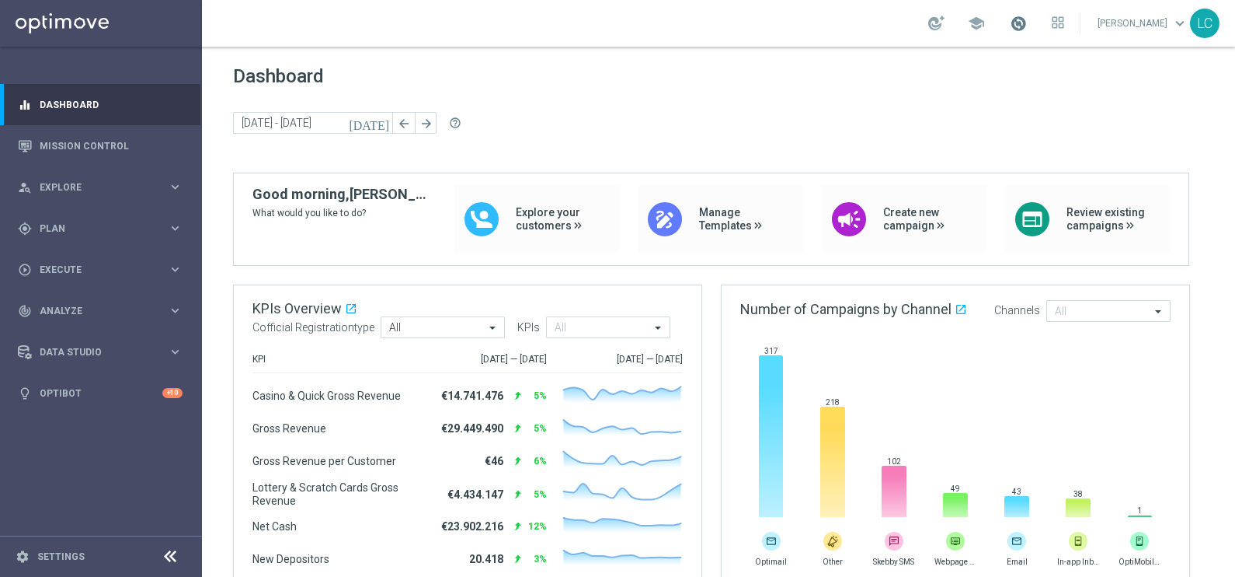
click at [1010, 30] on span at bounding box center [1018, 23] width 17 height 17
